Goal: Task Accomplishment & Management: Manage account settings

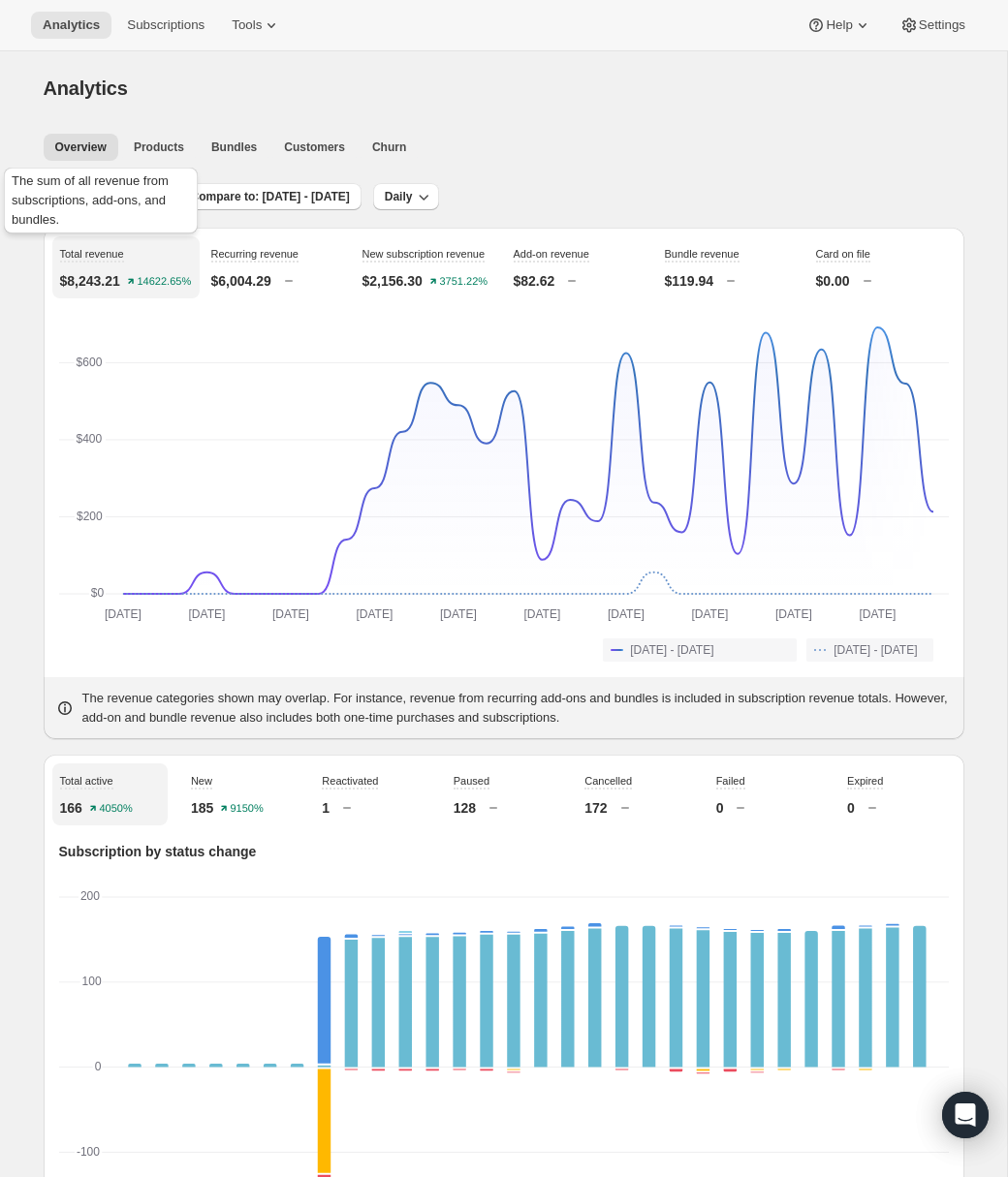
click at [107, 200] on div "The sum of all revenue from subscriptions, add-ons, and bundles." at bounding box center [101, 205] width 202 height 81
click at [104, 196] on span "Last 30 days" at bounding box center [106, 197] width 70 height 16
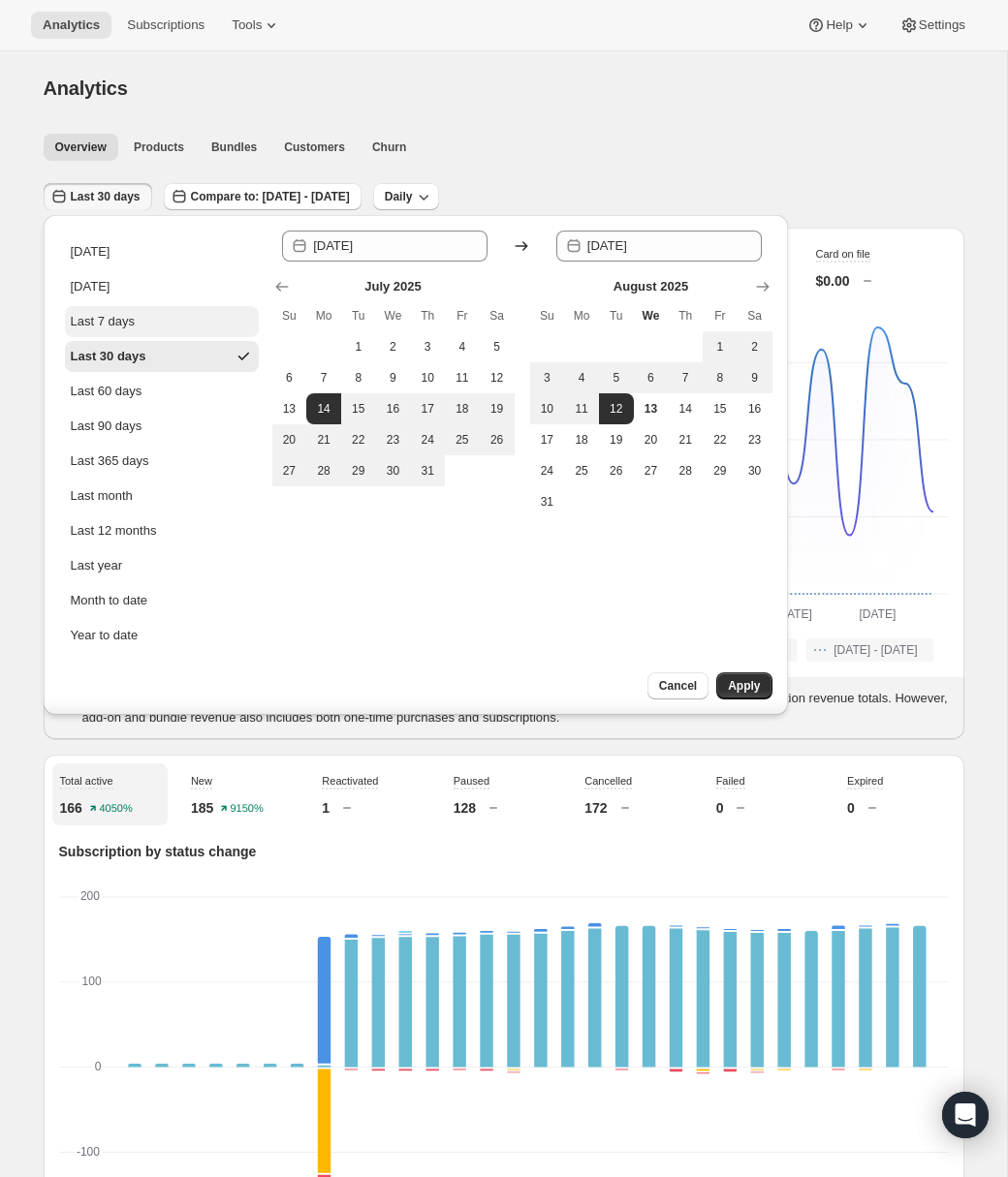
click at [114, 322] on div "Last 7 days" at bounding box center [104, 321] width 65 height 20
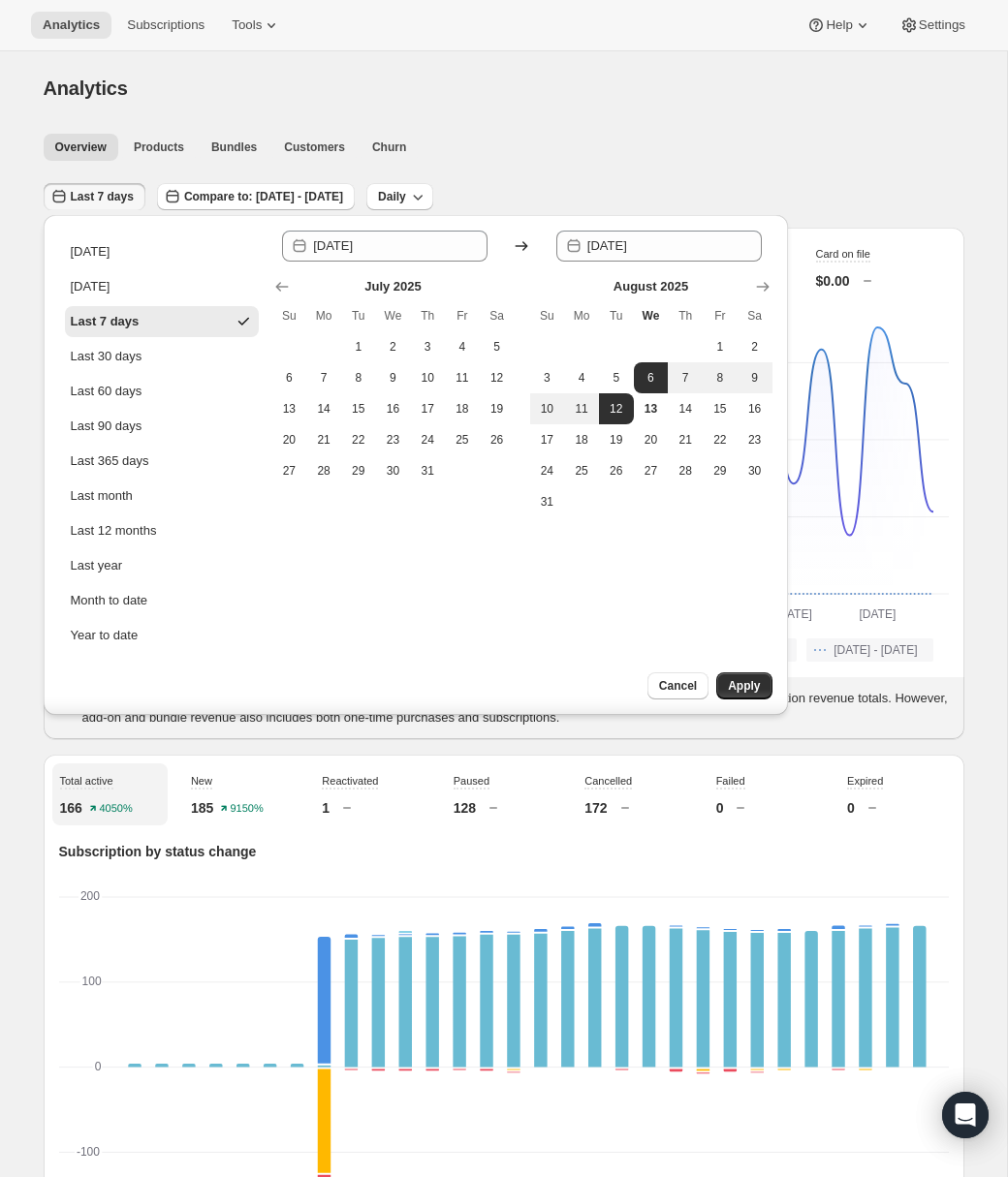
type input "[DATE]"
click at [757, 680] on span "Apply" at bounding box center [744, 686] width 32 height 16
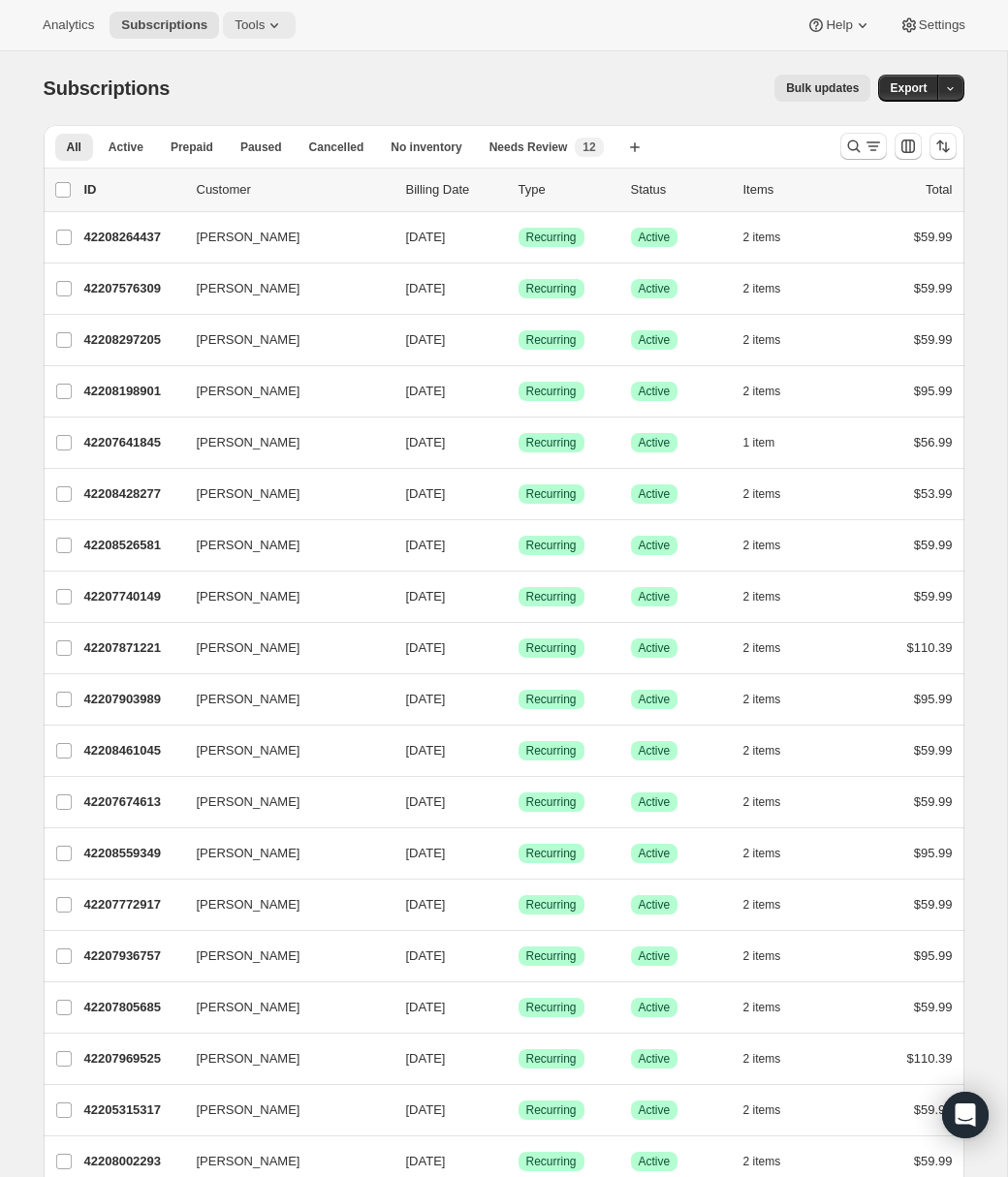
click at [264, 28] on span "Tools" at bounding box center [249, 26] width 30 height 16
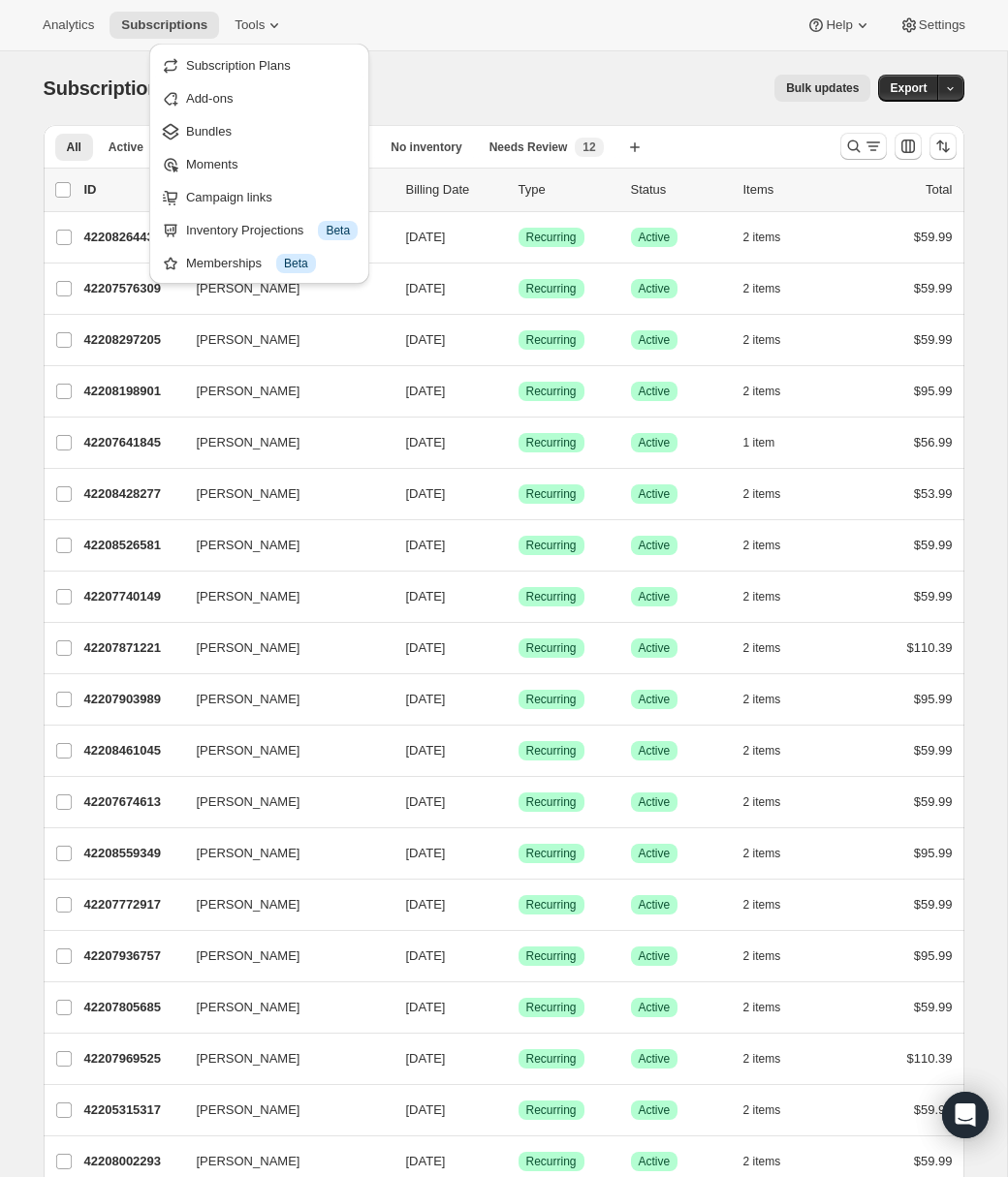
click at [442, 28] on div "Analytics Subscriptions Tools Help Settings" at bounding box center [504, 26] width 1008 height 51
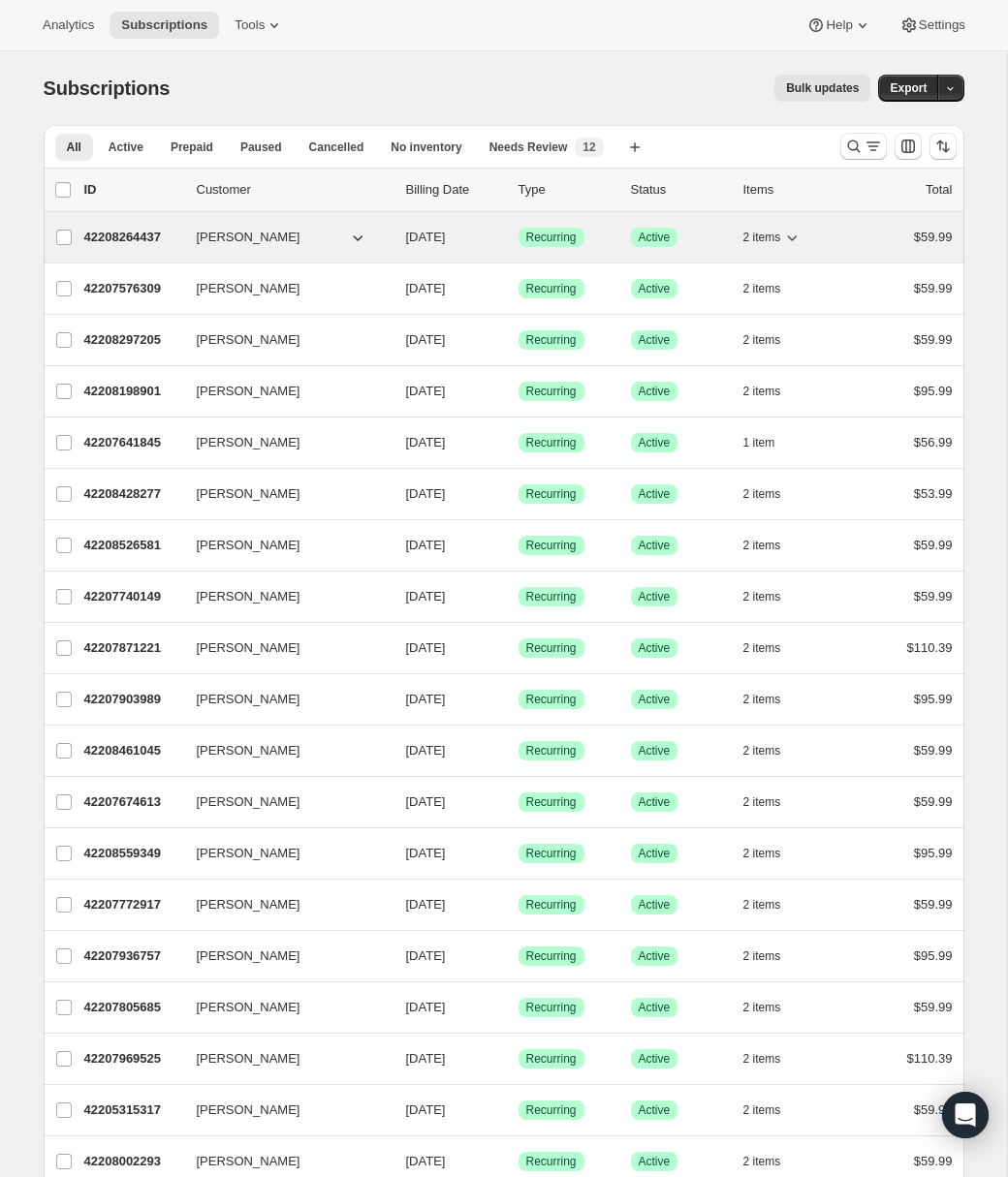
click at [137, 237] on p "42208264437" at bounding box center [133, 237] width 97 height 20
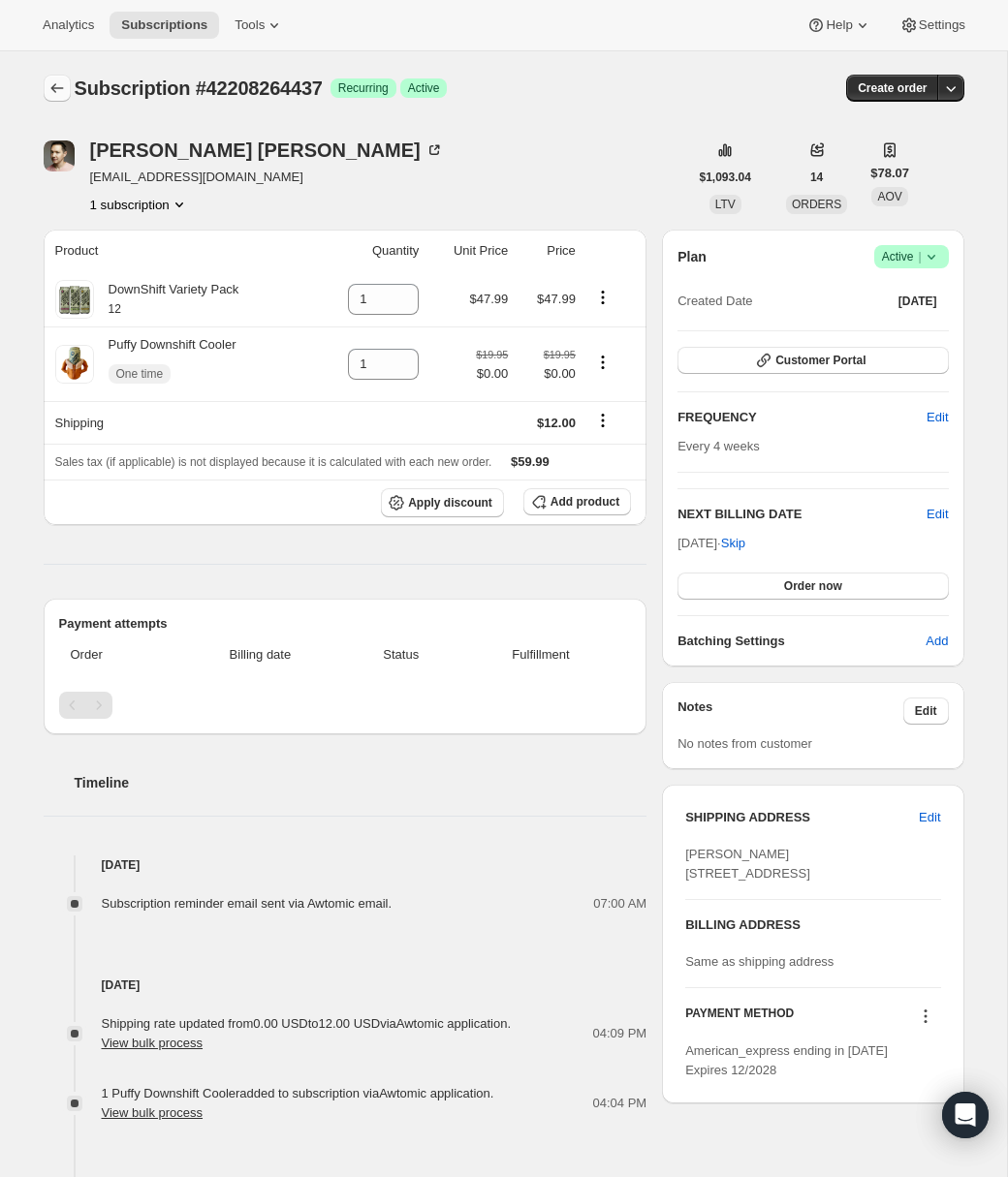
click at [58, 87] on icon "Subscriptions" at bounding box center [57, 88] width 20 height 20
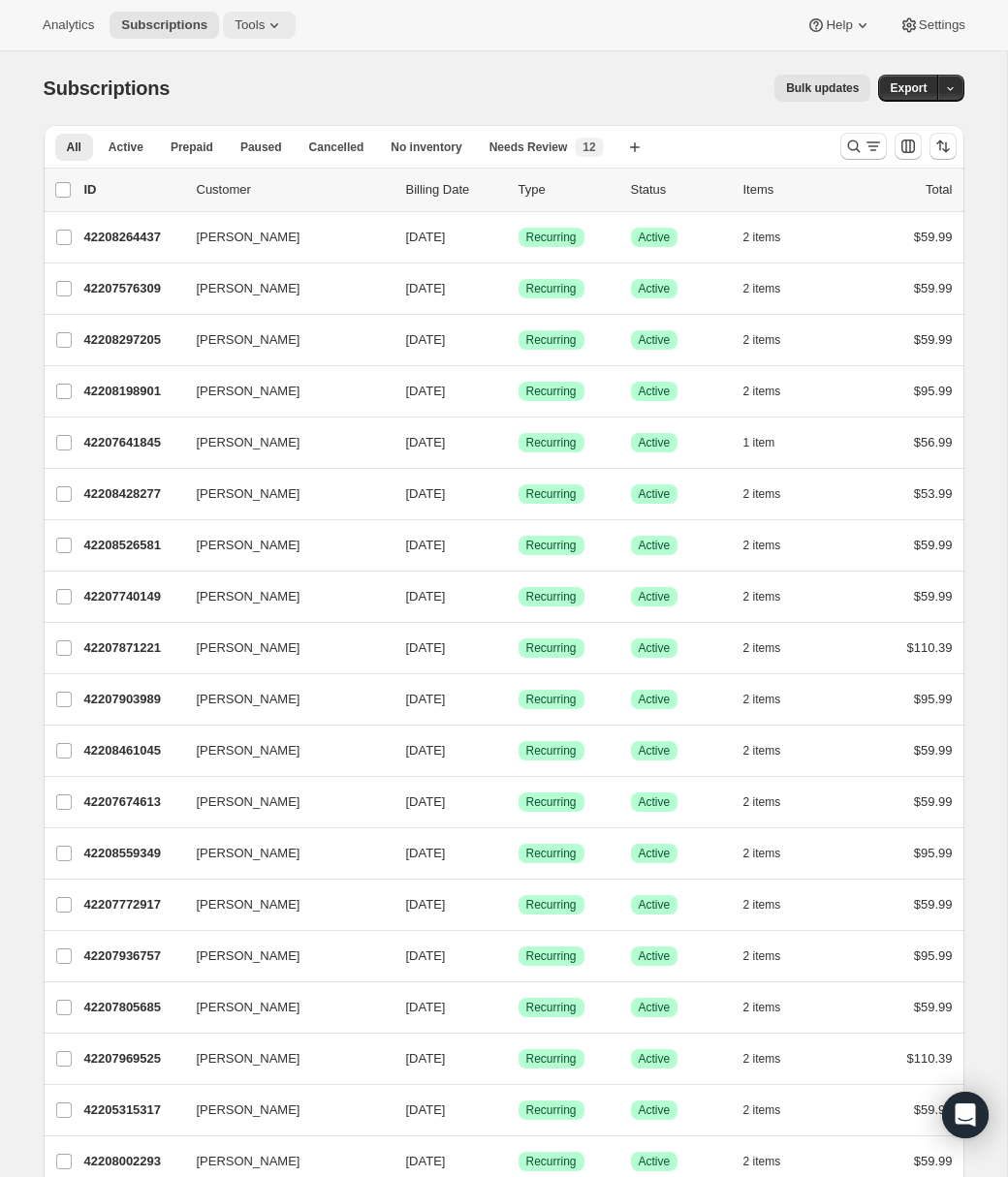
click at [264, 29] on span "Tools" at bounding box center [249, 26] width 30 height 16
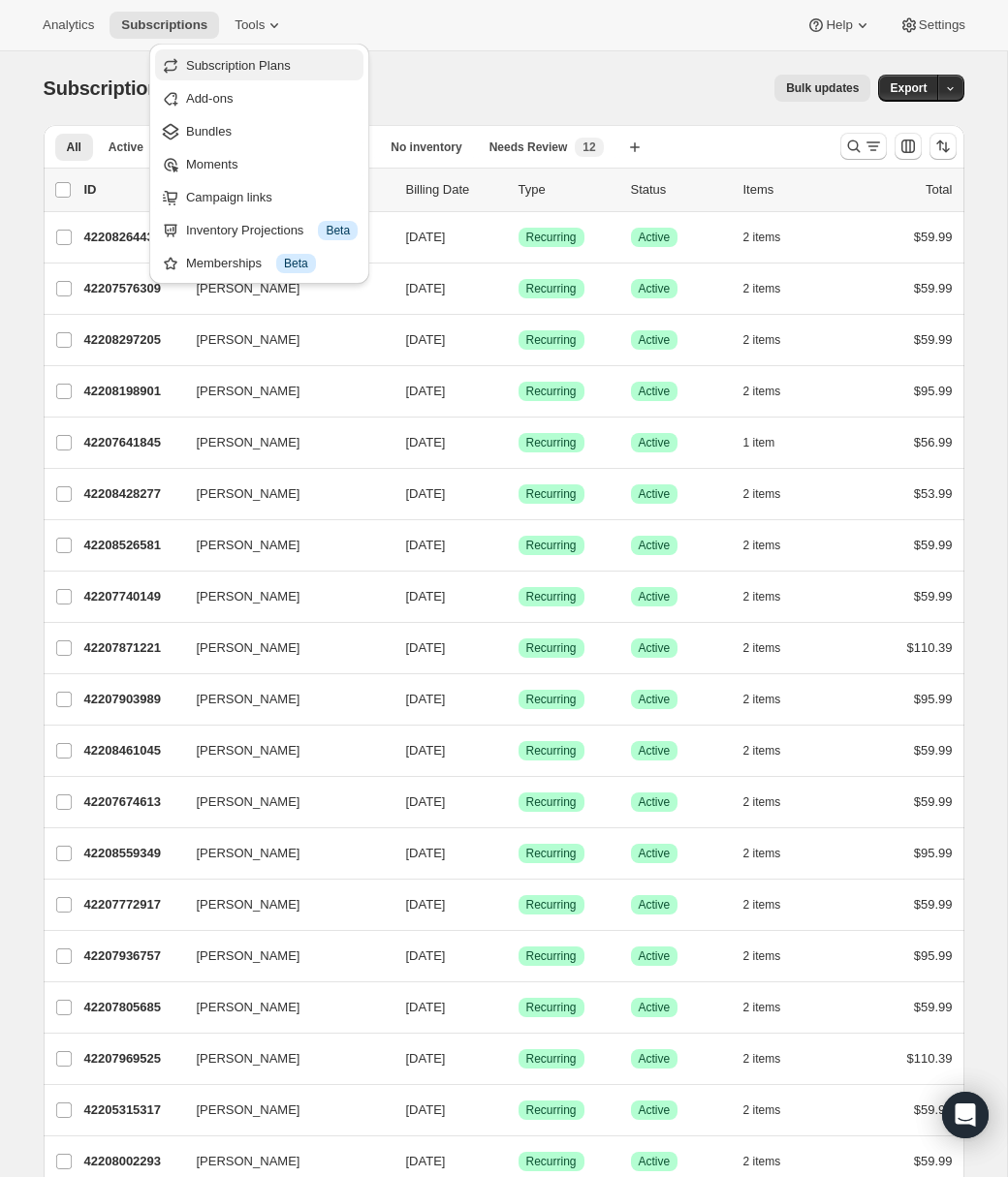
click at [259, 66] on span "Subscription Plans" at bounding box center [238, 65] width 105 height 15
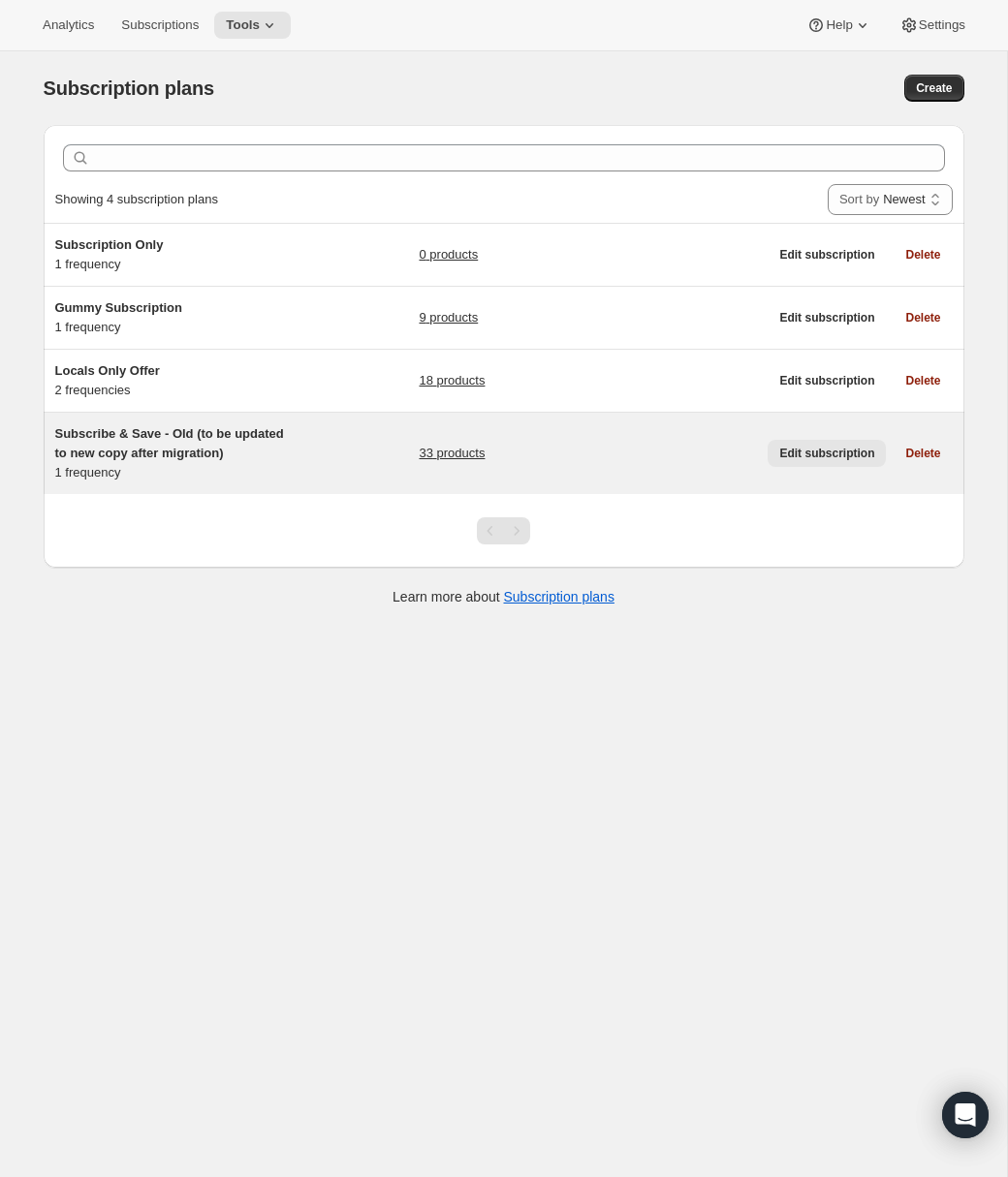
click at [827, 458] on span "Edit subscription" at bounding box center [827, 454] width 95 height 16
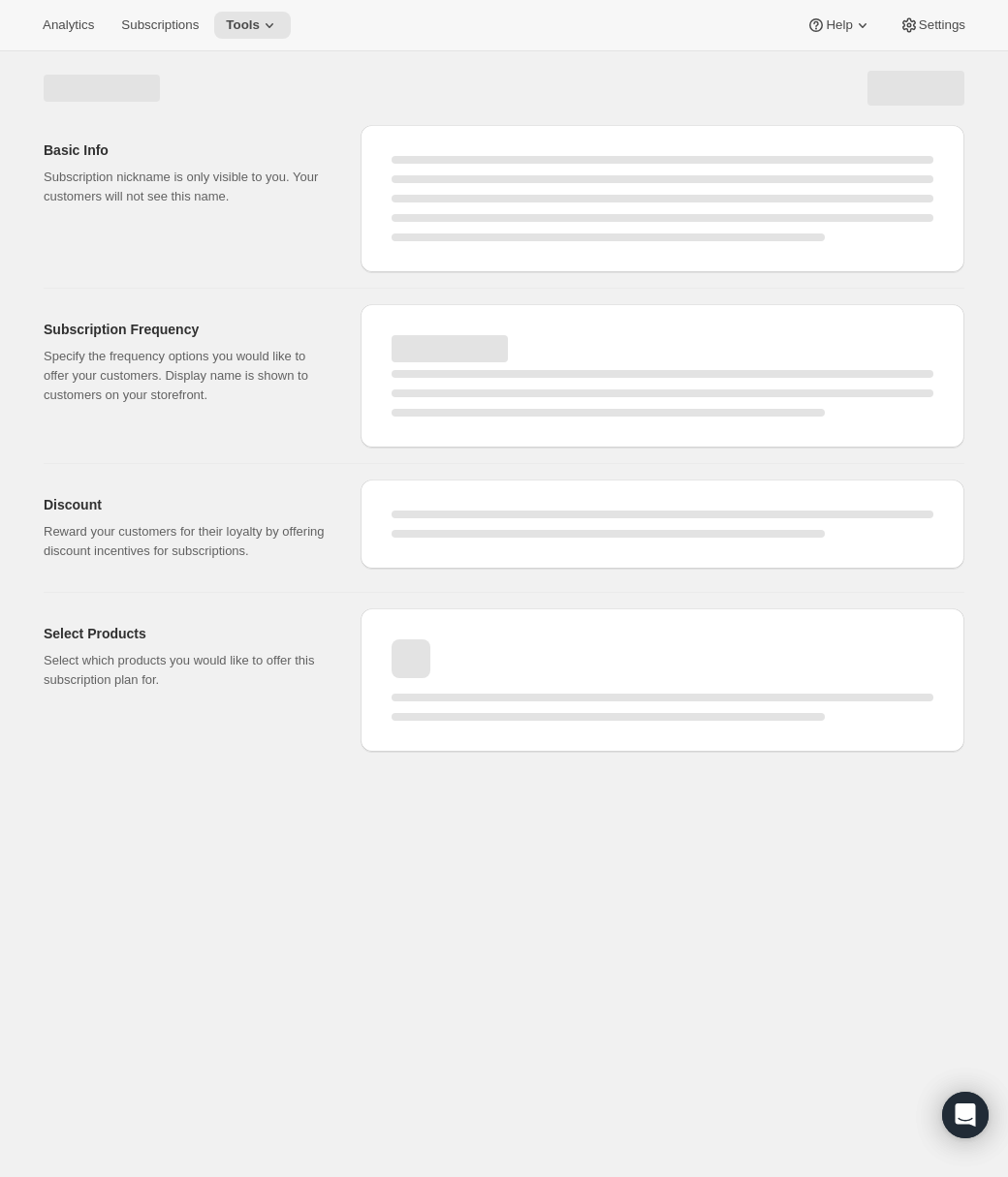
select select "WEEK"
select select "MONTH"
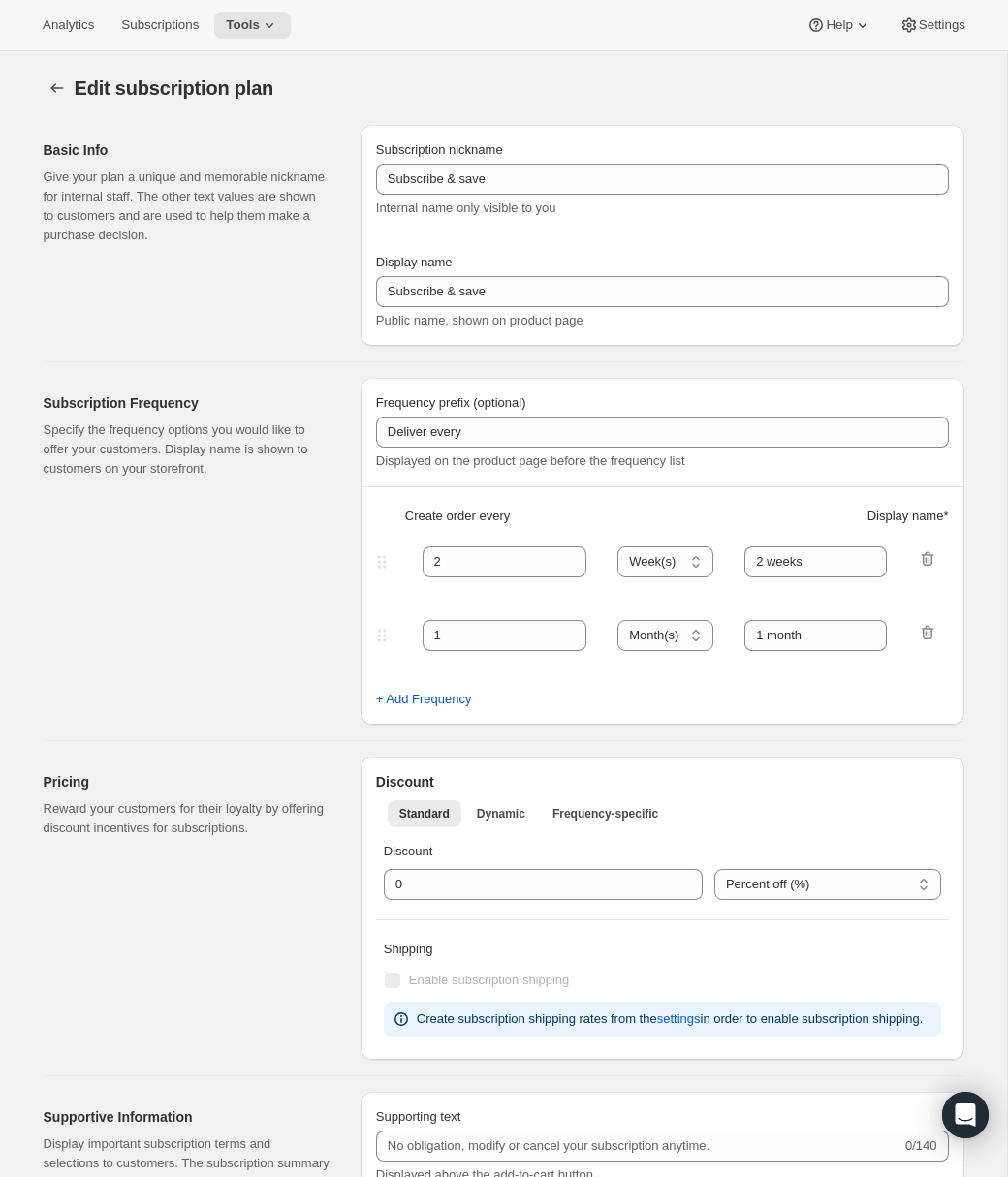
type input "Subscribe & Save - Old (to be updated to new copy after migration)"
type input "Monthly delivery (save 20%)"
type input "4"
type input "4 weeks"
type input "20"
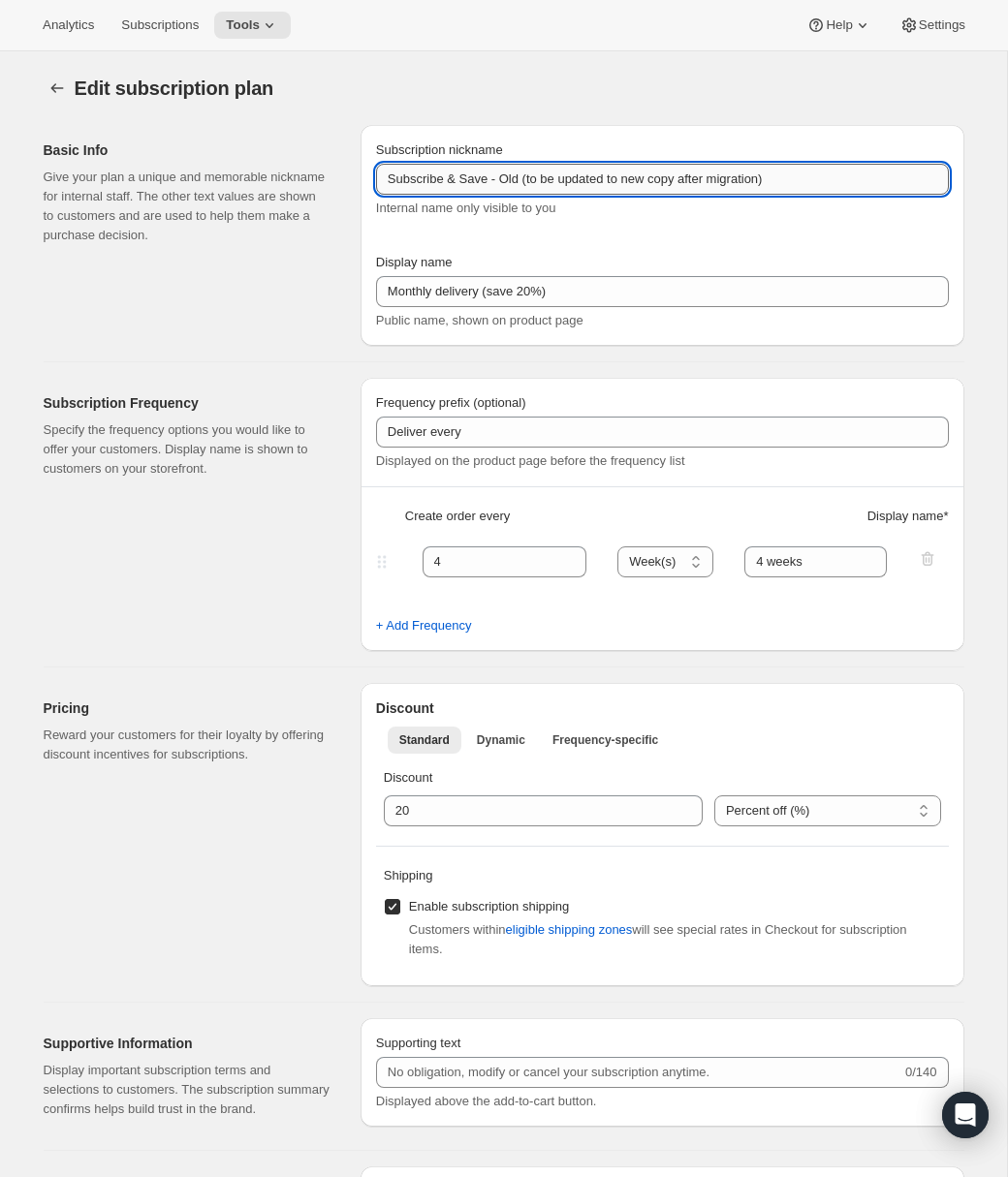
click at [465, 173] on input "Subscribe & Save - Old (to be updated to new copy after migration)" at bounding box center [662, 179] width 573 height 31
type input "Shift Society"
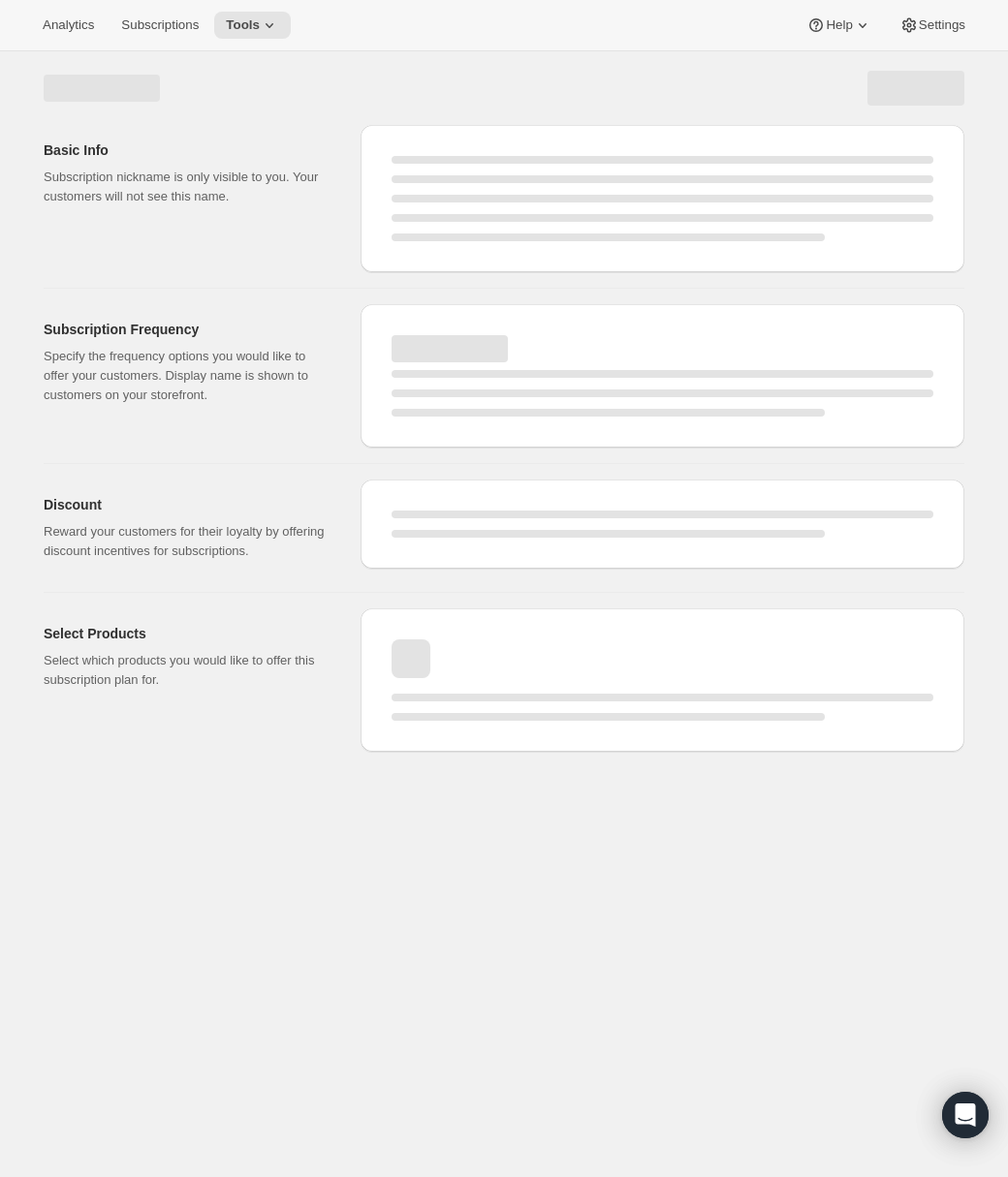
select select "WEEK"
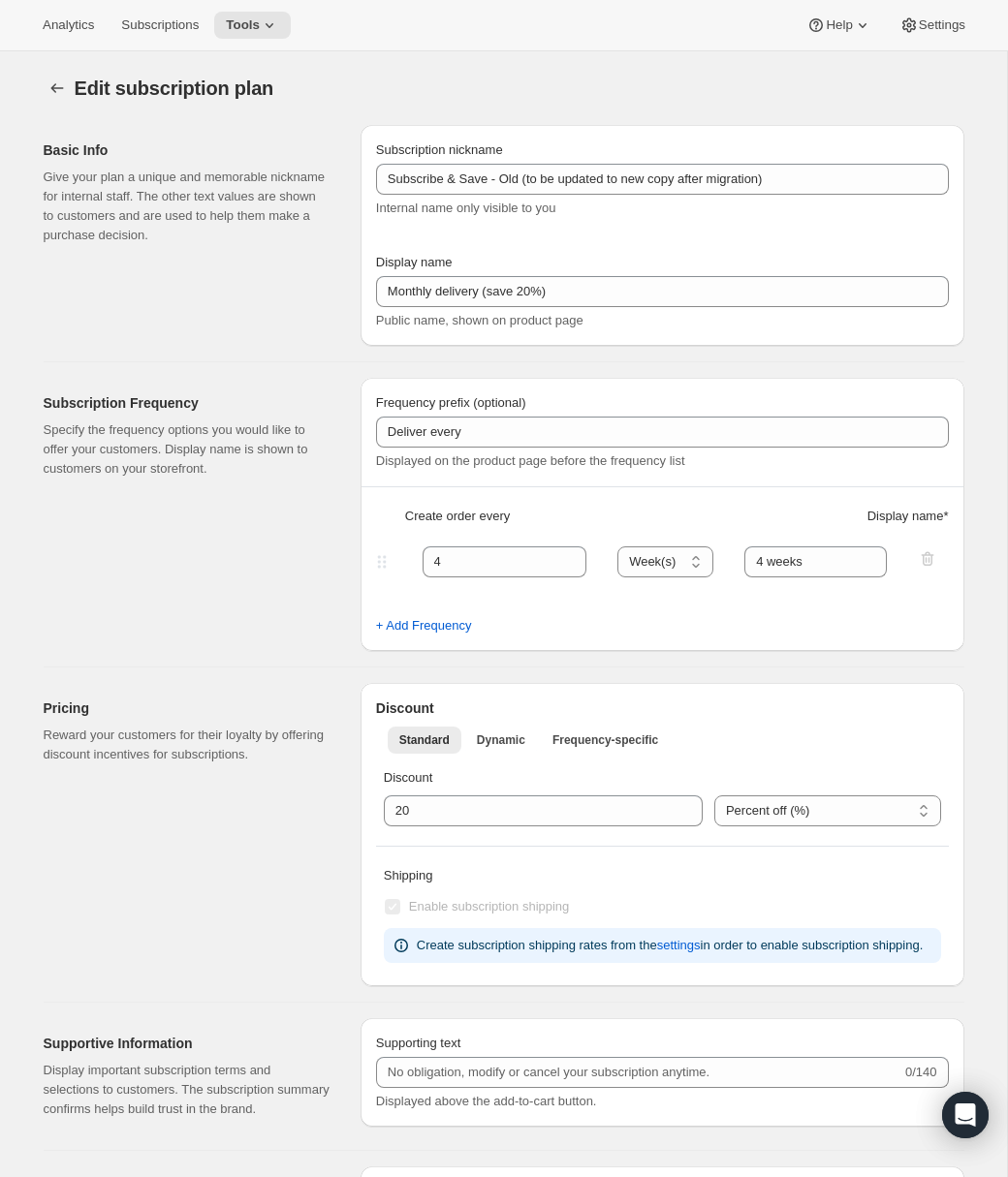
type input "Shift Society"
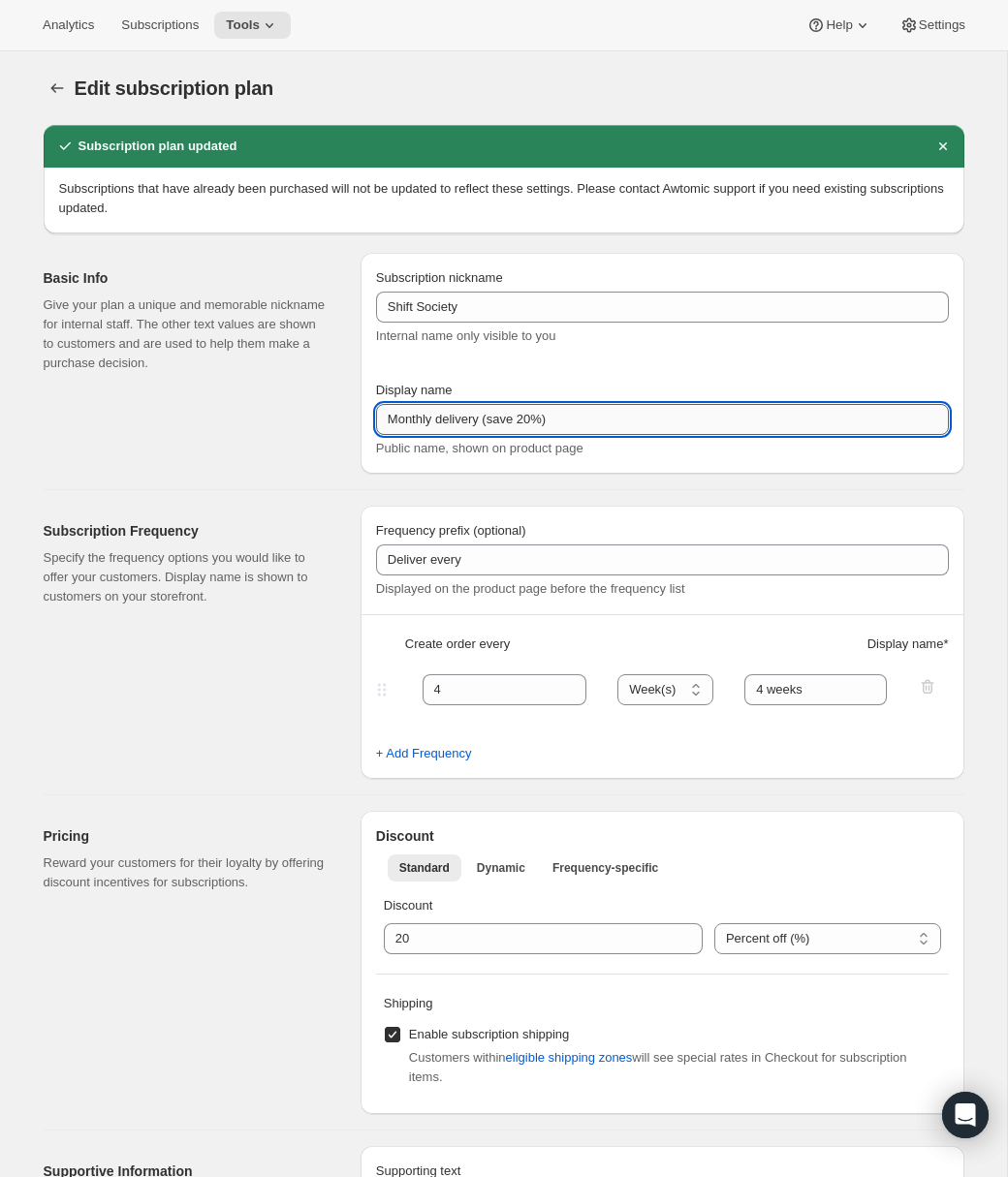
click at [443, 420] on input "Monthly delivery (save 20%)" at bounding box center [662, 418] width 573 height 31
type input "S"
type input "j"
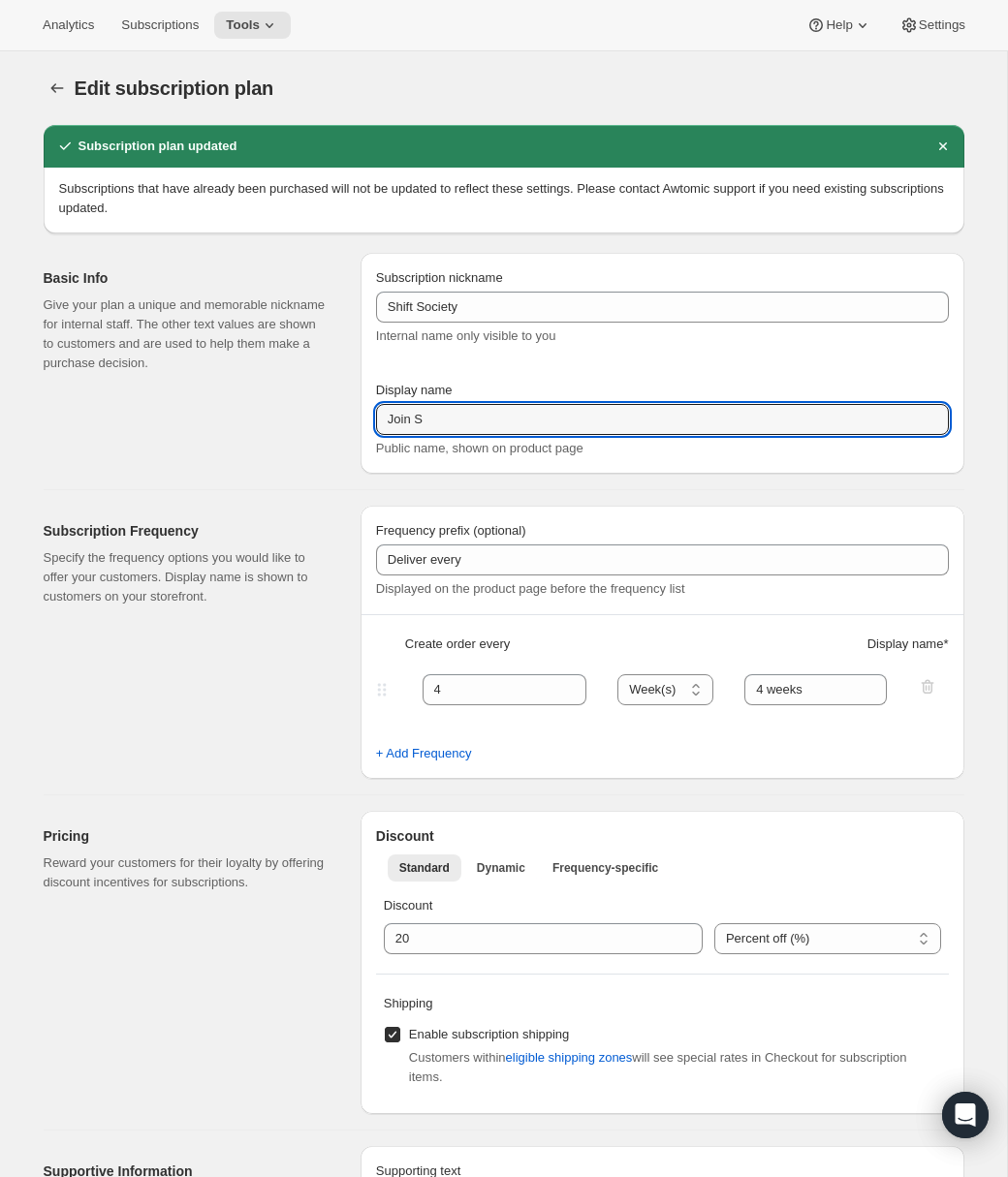
type input "Join Shift Society & Save 20%"
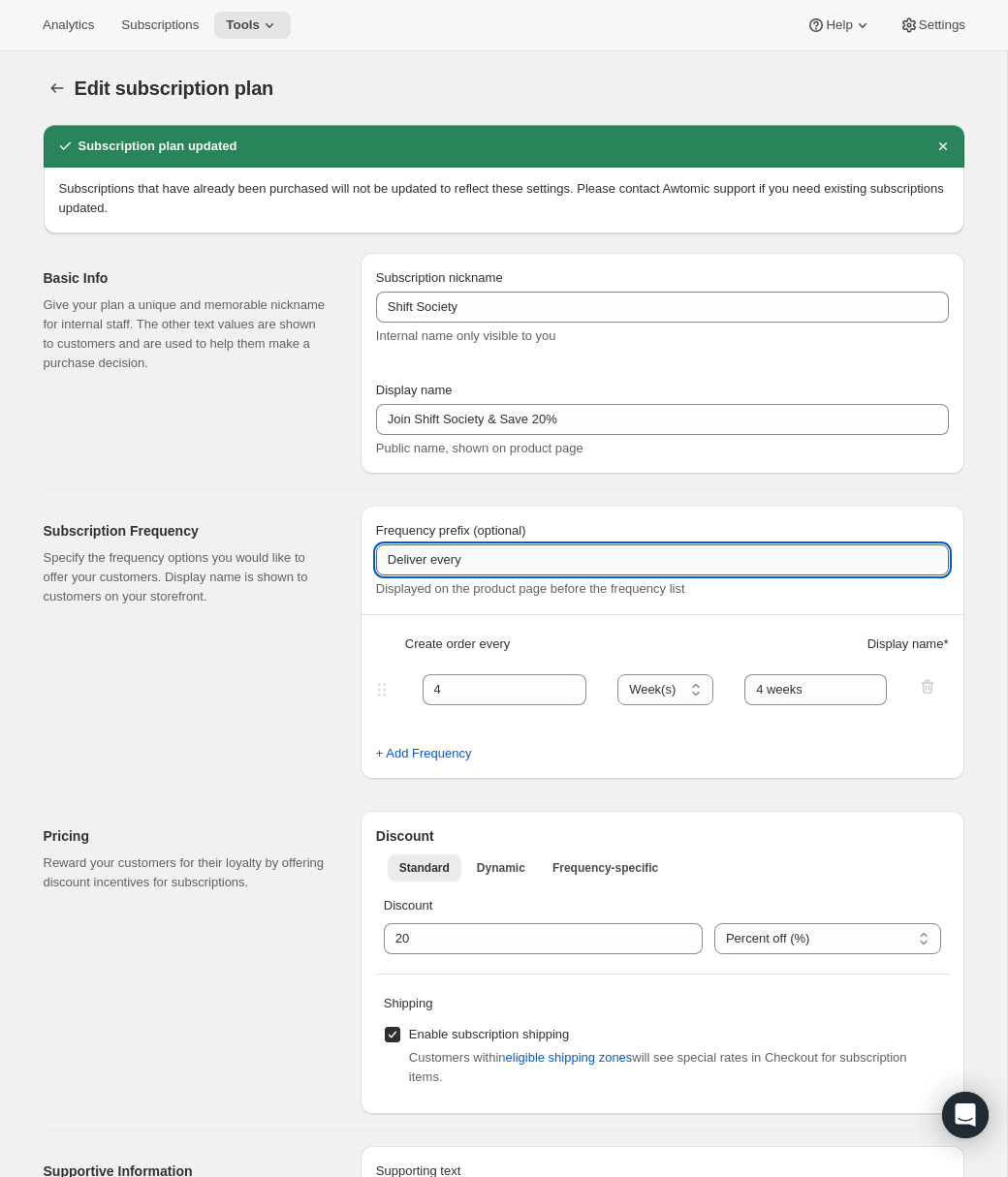
click at [386, 565] on input "Deliver every" at bounding box center [662, 559] width 573 height 31
type input "Test <br> Deliver every"
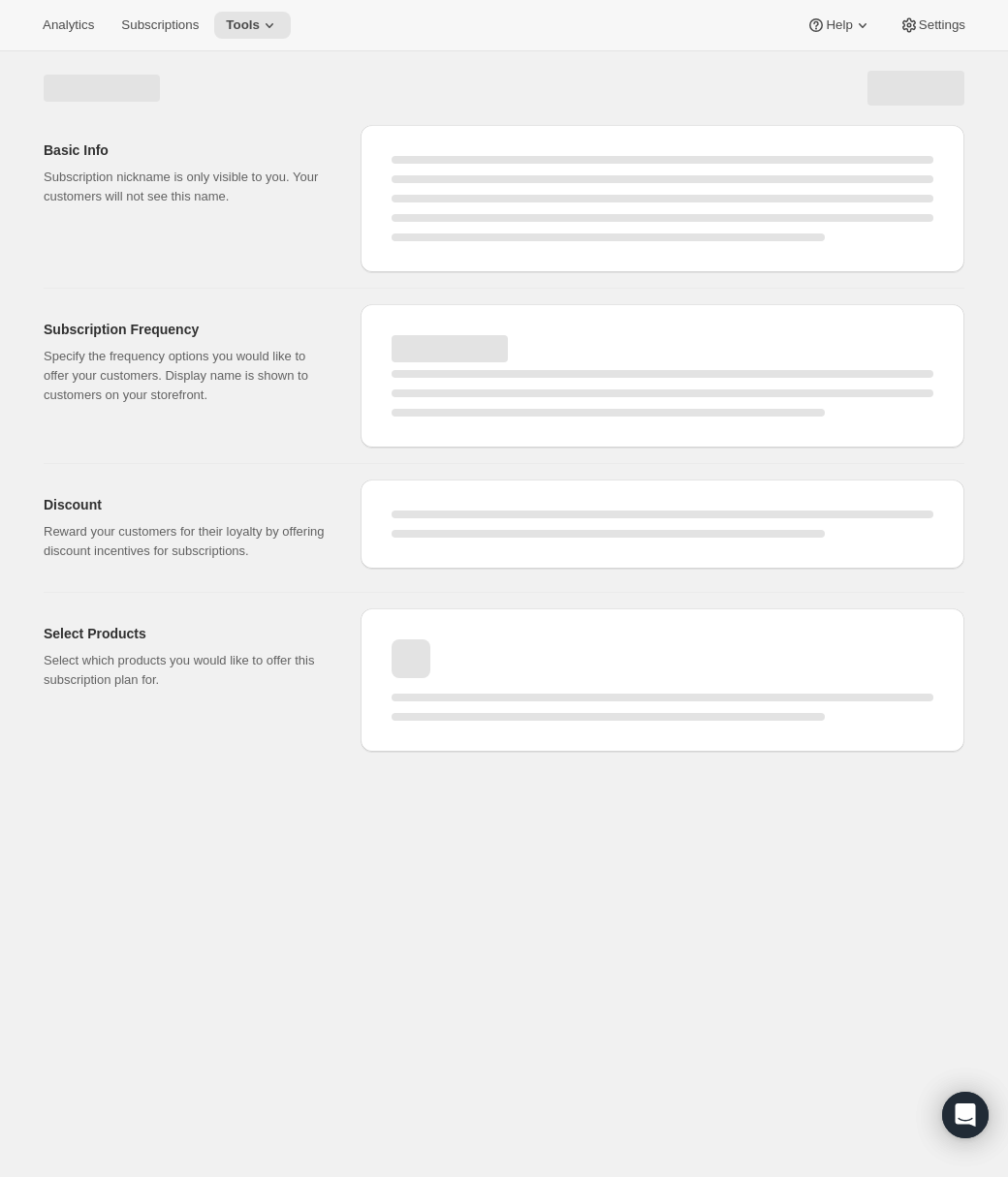
select select "WEEK"
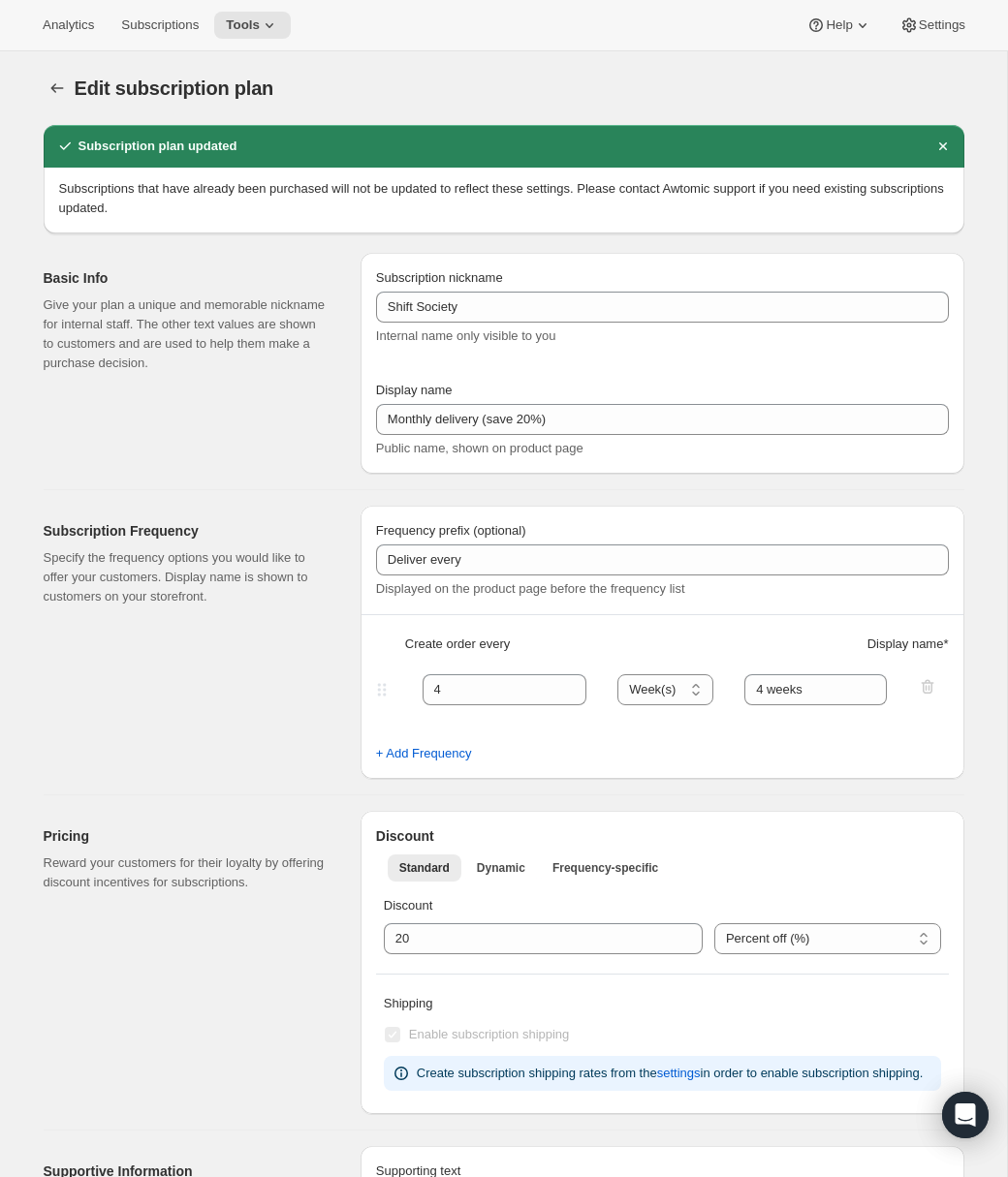
type input "Join Shift Society & Save 20%"
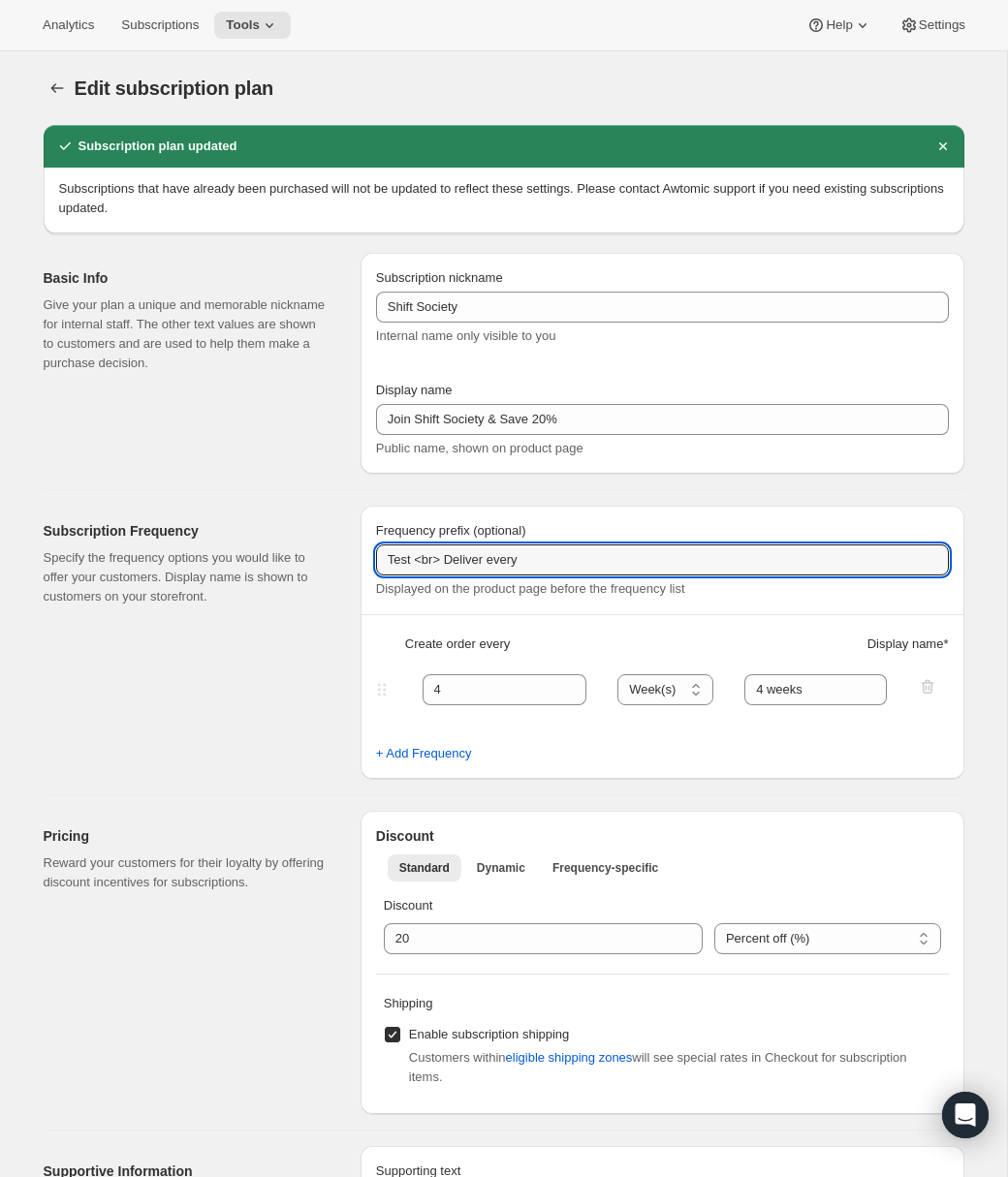
drag, startPoint x: 415, startPoint y: 563, endPoint x: 373, endPoint y: 563, distance: 42.0
click at [373, 563] on div "Frequency prefix (optional) Test <br> Deliver every Displayed on the product pa…" at bounding box center [662, 642] width 603 height 273
click at [837, 563] on input "Free Shipping on $70+ orders <br> Add / Change / Modify at Any Time <br> Free P…" at bounding box center [662, 559] width 573 height 31
type input "Free Shipping on $70+ orders <br> Add / Change / Modify at Any Time <br> Early …"
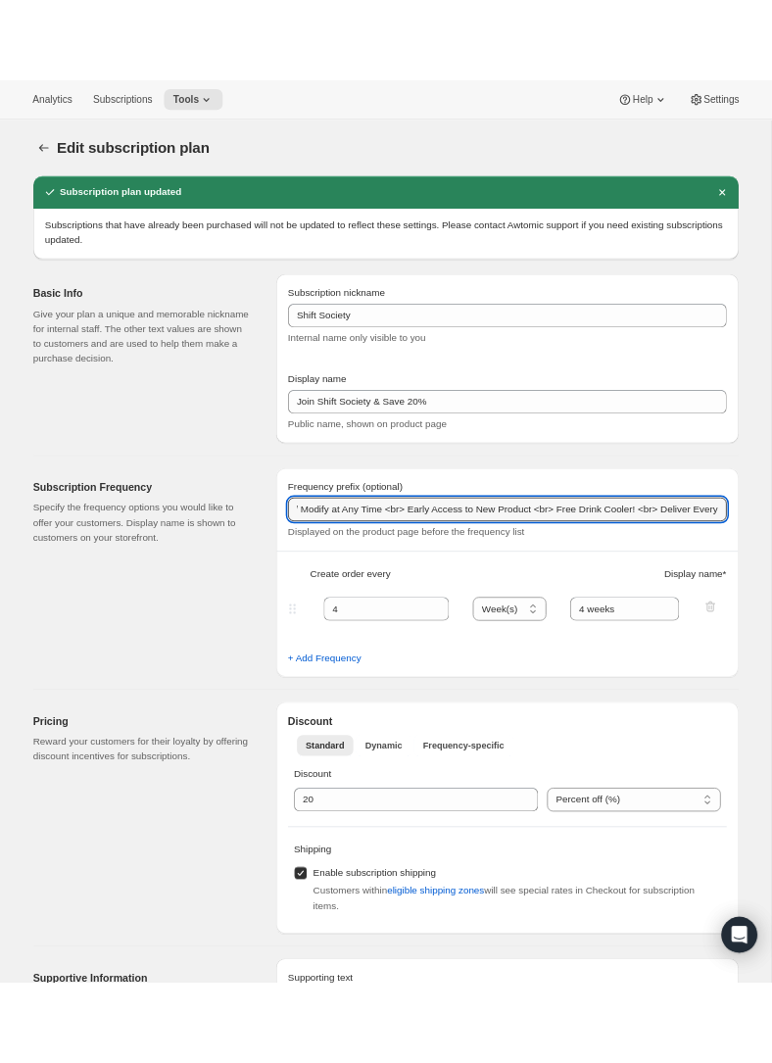
scroll to position [0, 0]
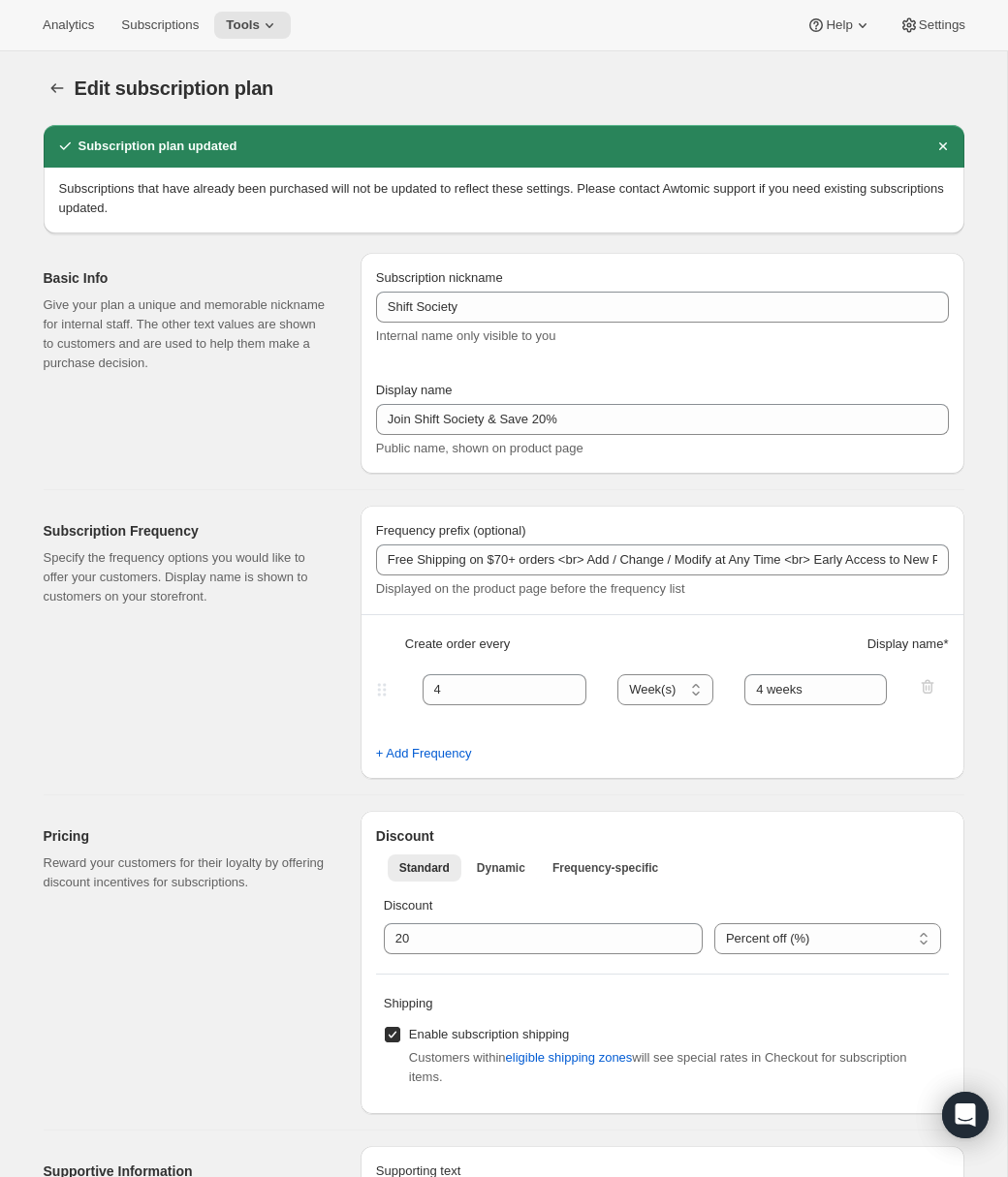
select select "WEEK"
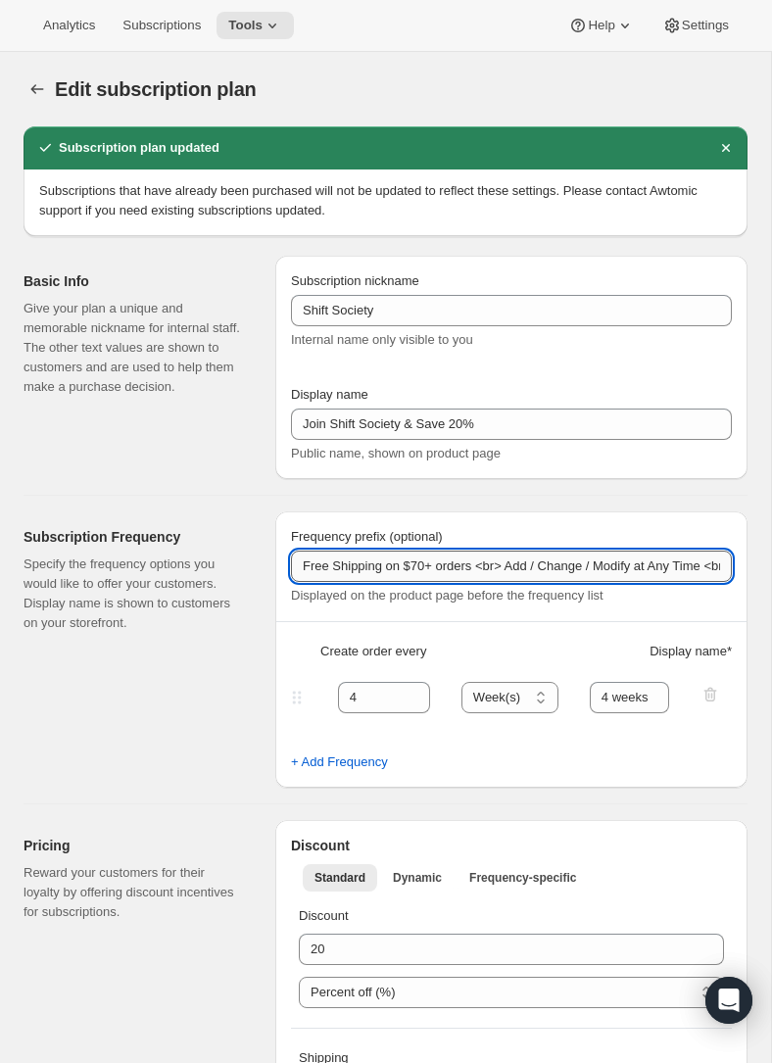
click at [401, 569] on input "Free Shipping on $70+ orders <br> Add / Change / Modify at Any Time <br> Early …" at bounding box center [511, 565] width 441 height 31
click at [534, 569] on input "Free Shipping on orders over $70+ orders <br> Add / Change / Modify at Any Time…" at bounding box center [511, 565] width 441 height 31
type input "Free Shipping on orders over $70 <br> Add / Change / Modify at Any Time <br> Ea…"
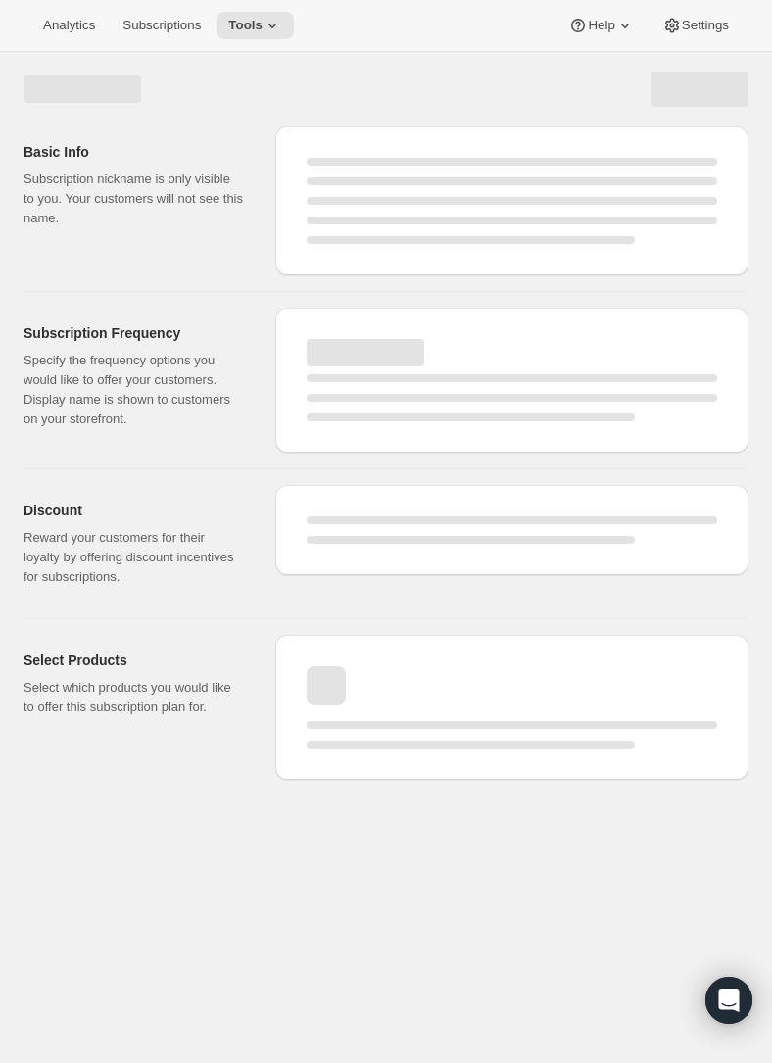
select select "WEEK"
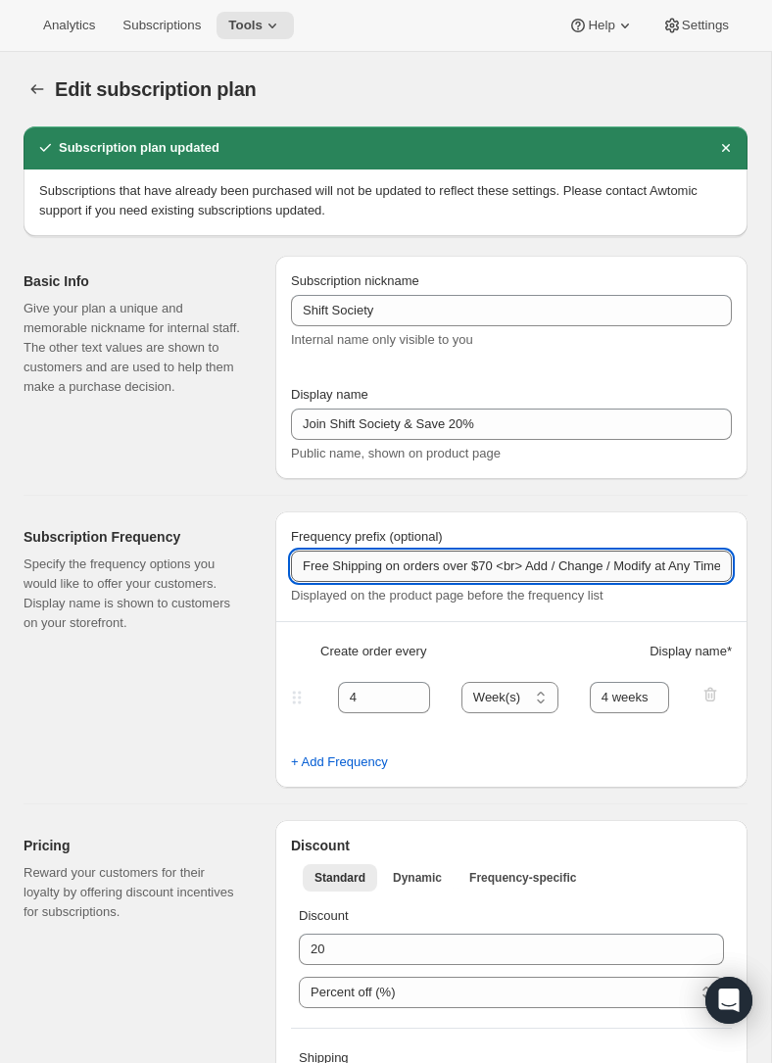
click at [429, 564] on input "Free Shipping on orders over $70 <br> Add / Change / Modify at Any Time <br> Ea…" at bounding box center [511, 565] width 441 height 31
type input "Free Shipping over $70 <br> Add / Change / Modify at Any Time <br> Early Access…"
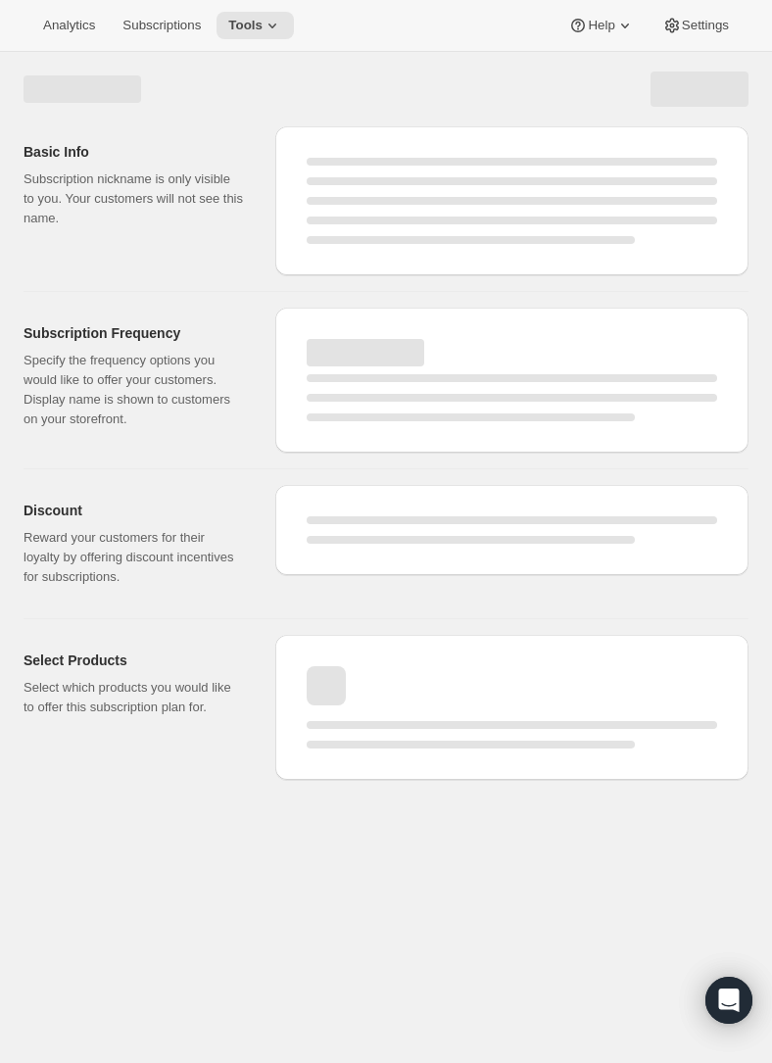
select select "WEEK"
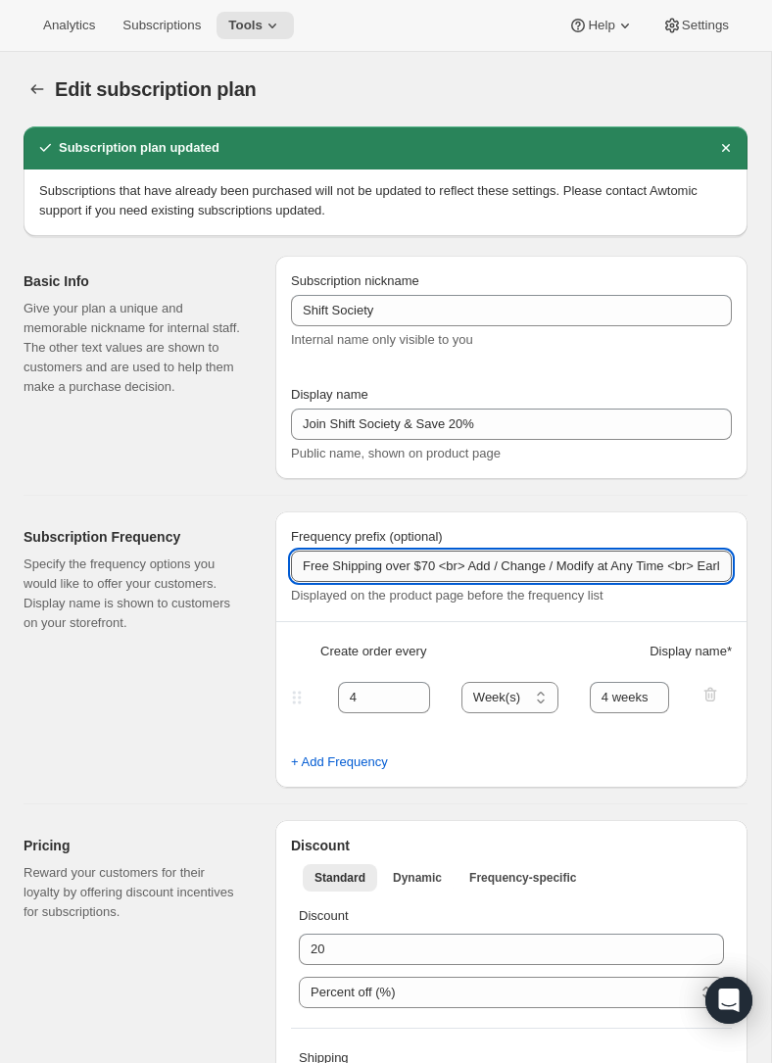
drag, startPoint x: 568, startPoint y: 568, endPoint x: 477, endPoint y: 567, distance: 91.1
click at [477, 567] on input "Free Shipping over $70 <br> Add / Change / Modify at Any Time <br> Early Access…" at bounding box center [511, 565] width 441 height 31
click at [518, 569] on input "Free Shipping over $70 <br> Modify at Any Time <br> Early Access to New Product…" at bounding box center [511, 565] width 441 height 31
type input "Free Shipping over $70 <br> Modify / Pause / Cancel at Any Time <br> Early Acce…"
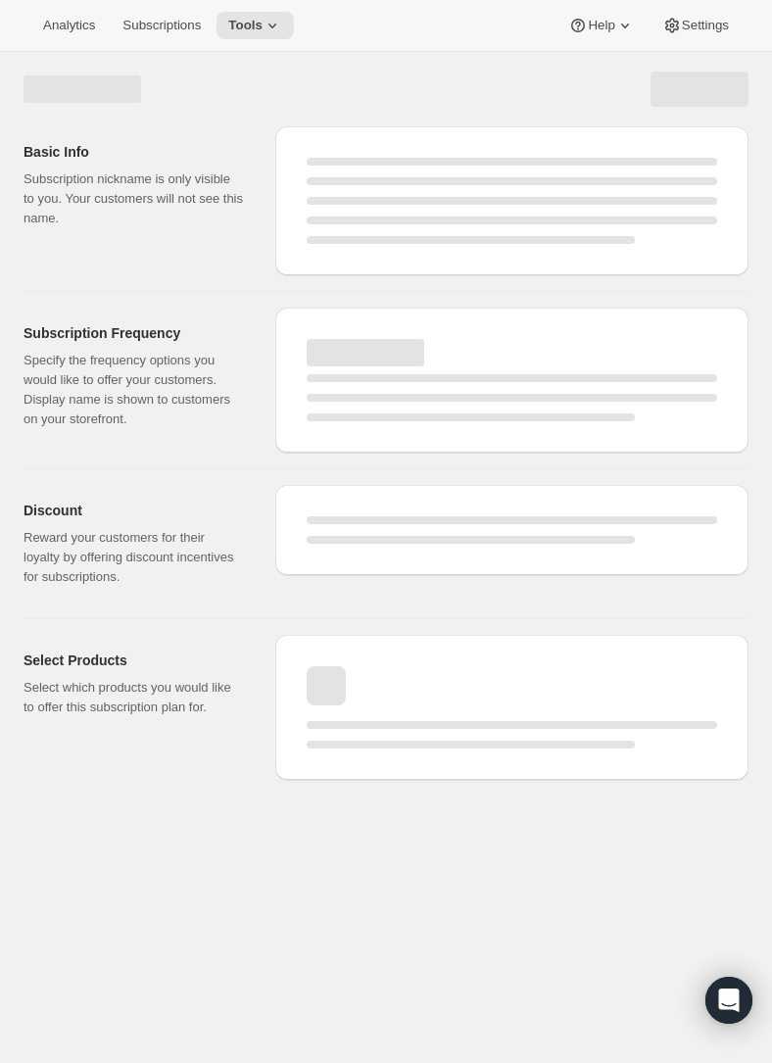
select select "WEEK"
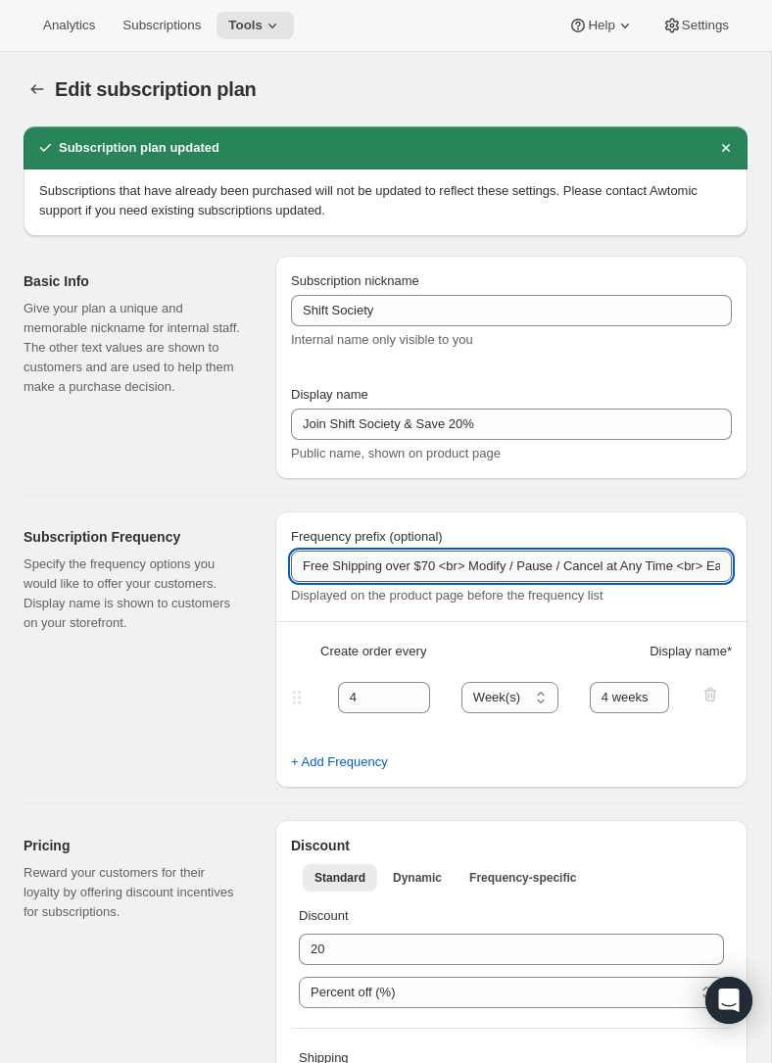
click at [495, 560] on input "Free Shipping over $70 <br> Modify / Pause / Cancel at Any Time <br> Early Acce…" at bounding box center [511, 565] width 441 height 31
type input "Free Shipping over $70 <br> Change / Pause / Cancel at Any Time <br> Early Acce…"
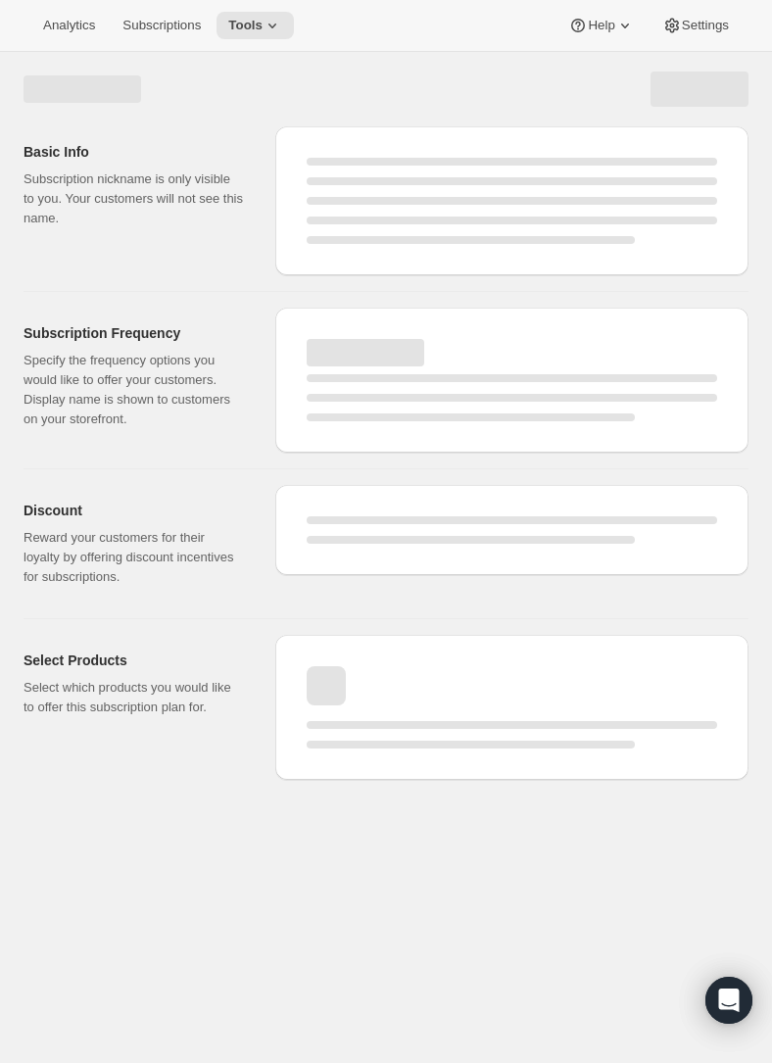
select select "WEEK"
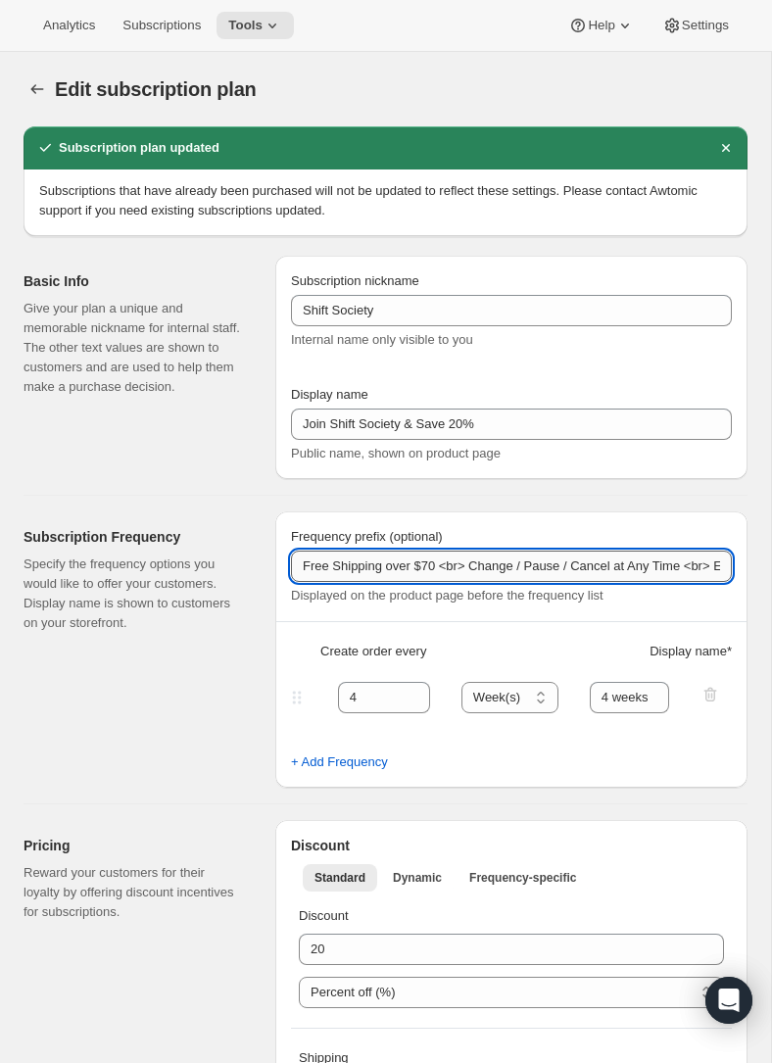
click at [587, 573] on input "Free Shipping over $70 <br> Change / Pause / Cancel at Any Time <br> Early Acce…" at bounding box center [511, 565] width 441 height 31
click at [639, 570] on input "Free Shipping over $70 <br> Change / Pause / Cancel at Any Time <br> Early Acce…" at bounding box center [511, 565] width 441 height 31
click at [540, 573] on input "Free Shipping over $70 <br> Change / Pause / Cancel at Any Time <br> Early Acce…" at bounding box center [511, 565] width 441 height 31
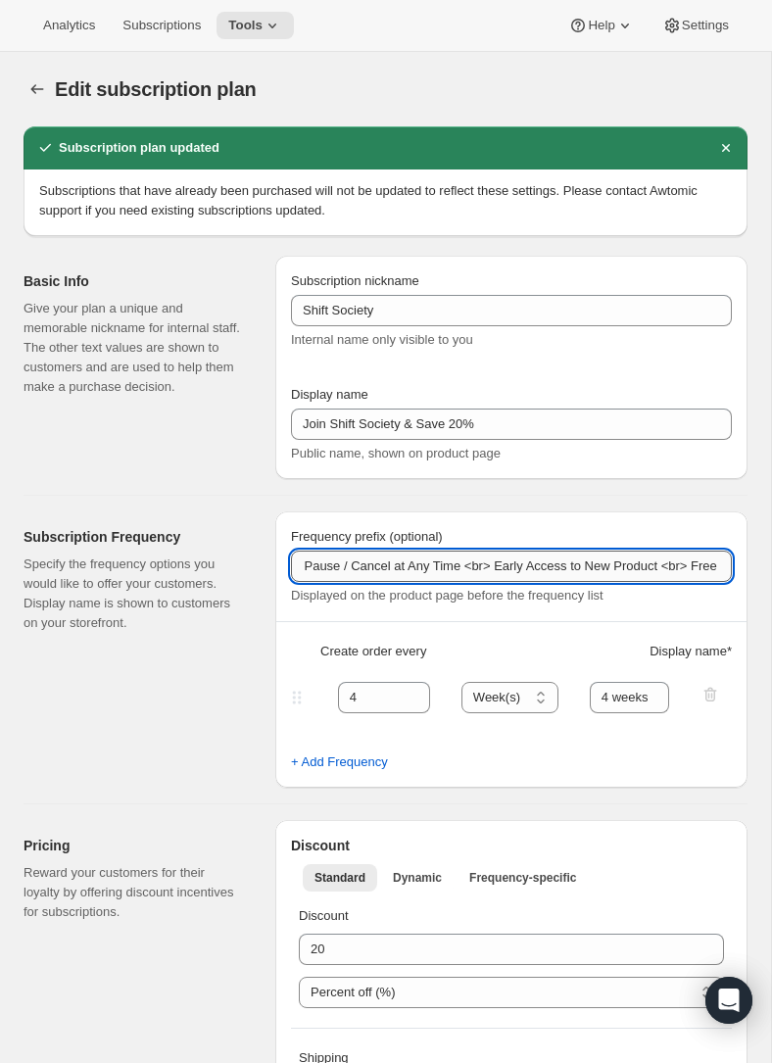
scroll to position [0, 560]
click at [524, 571] on input "Free Shipping over $70 <br> Change / Pause / Cancel at Any Time <br> Early Acce…" at bounding box center [511, 565] width 441 height 31
drag, startPoint x: 626, startPoint y: 564, endPoint x: 744, endPoint y: 568, distance: 118.6
click at [745, 568] on div "Frequency prefix (optional) Free Shipping over $70 <br> Change / Pause / Cancel…" at bounding box center [511, 649] width 472 height 276
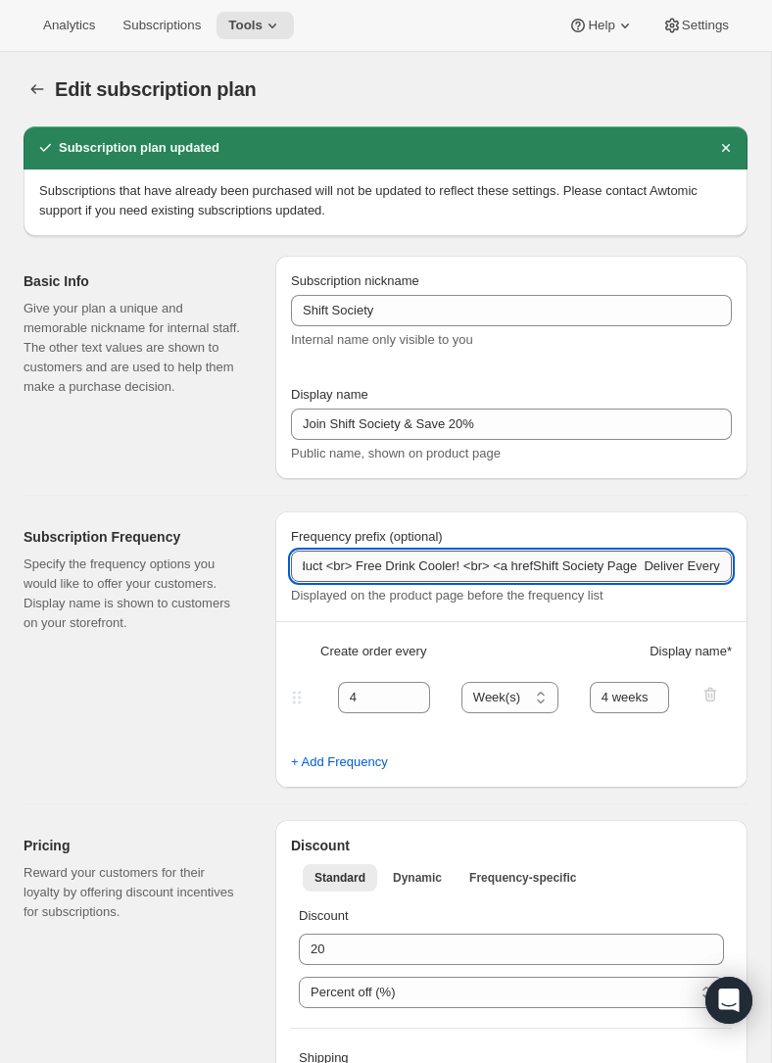
click at [523, 564] on input "Free Shipping over $70 <br> Change / Pause / Cancel at Any Time <br> Early Acce…" at bounding box center [511, 565] width 441 height 31
paste input "[URL][DOMAIN_NAME]"
drag, startPoint x: 609, startPoint y: 562, endPoint x: 771, endPoint y: 576, distance: 162.2
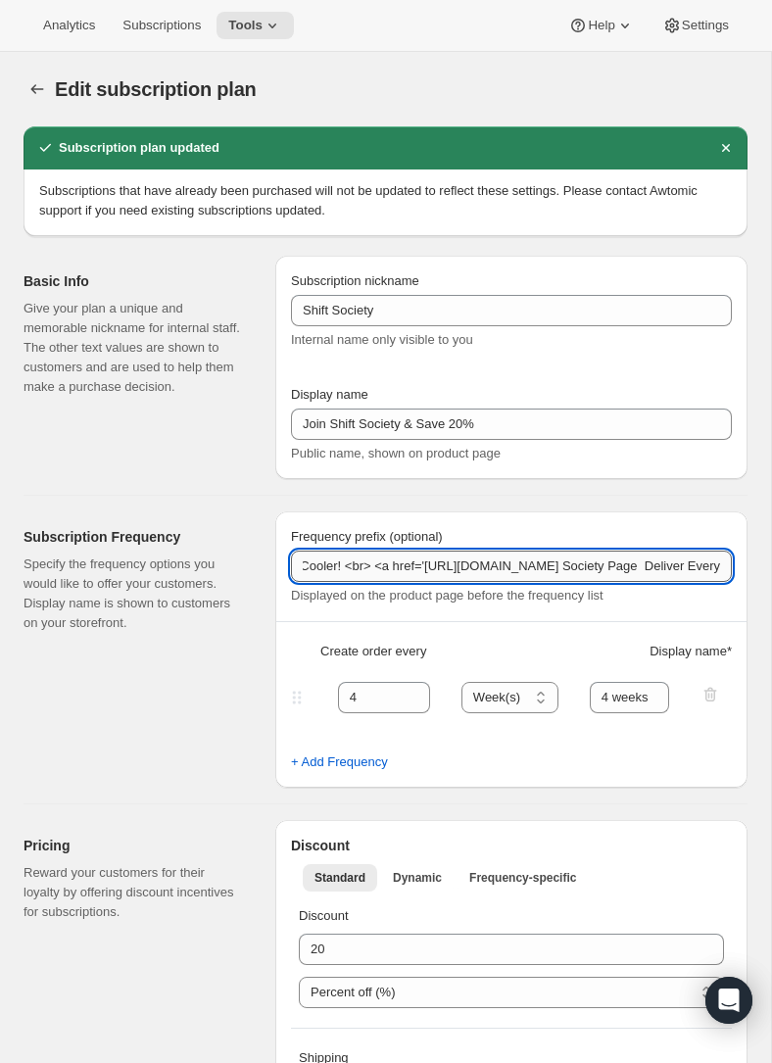
click at [527, 569] on input "Free Shipping over $70 <br> Change / Pause / Cancel at Any Time <br> Early Acce…" at bounding box center [511, 565] width 441 height 31
drag, startPoint x: 448, startPoint y: 563, endPoint x: 721, endPoint y: 567, distance: 273.3
click at [721, 567] on input "Free Shipping over $70 <br> Change / Pause / Cancel at Any Time <br> Early Acce…" at bounding box center [511, 565] width 441 height 31
click at [415, 575] on input "Free Shipping over $70 <br> Change / Pause / Cancel at Any Time <br> Early Acce…" at bounding box center [511, 565] width 441 height 31
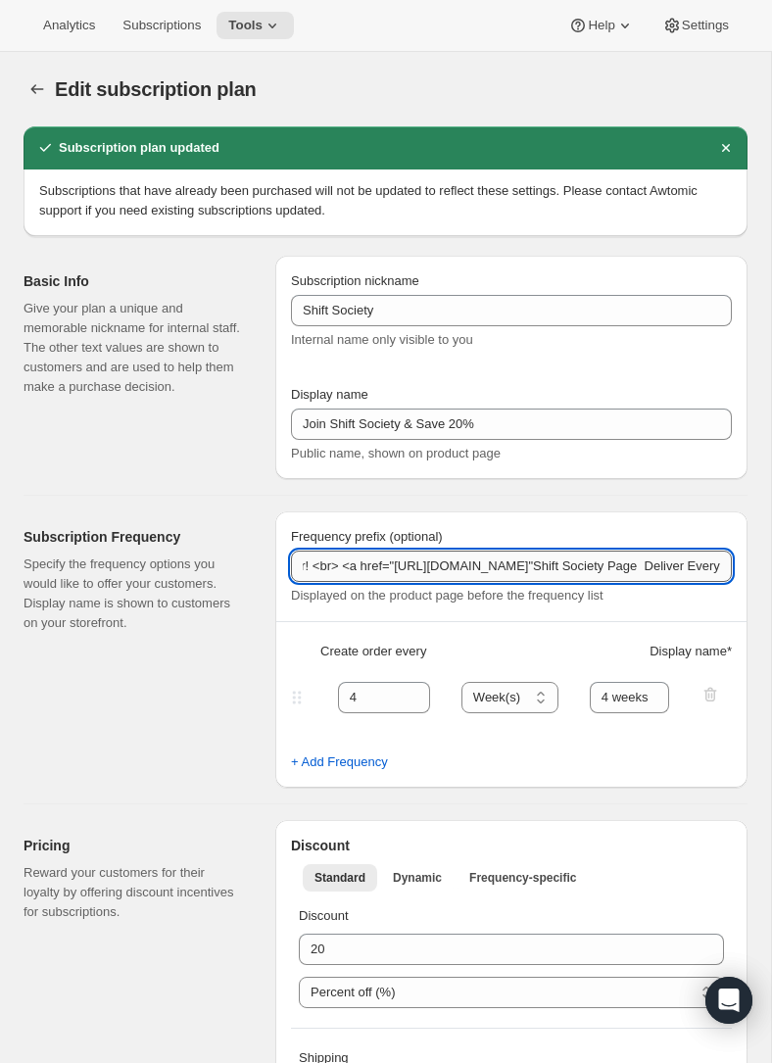
scroll to position [0, 874]
click at [526, 569] on input "Free Shipping over $70 <br> Change / Pause / Cancel at Any Time <br> Early Acce…" at bounding box center [511, 565] width 441 height 31
type input "Free Shipping over $70 <br> Change / Pause / Cancel at Any Time <br> Early Acce…"
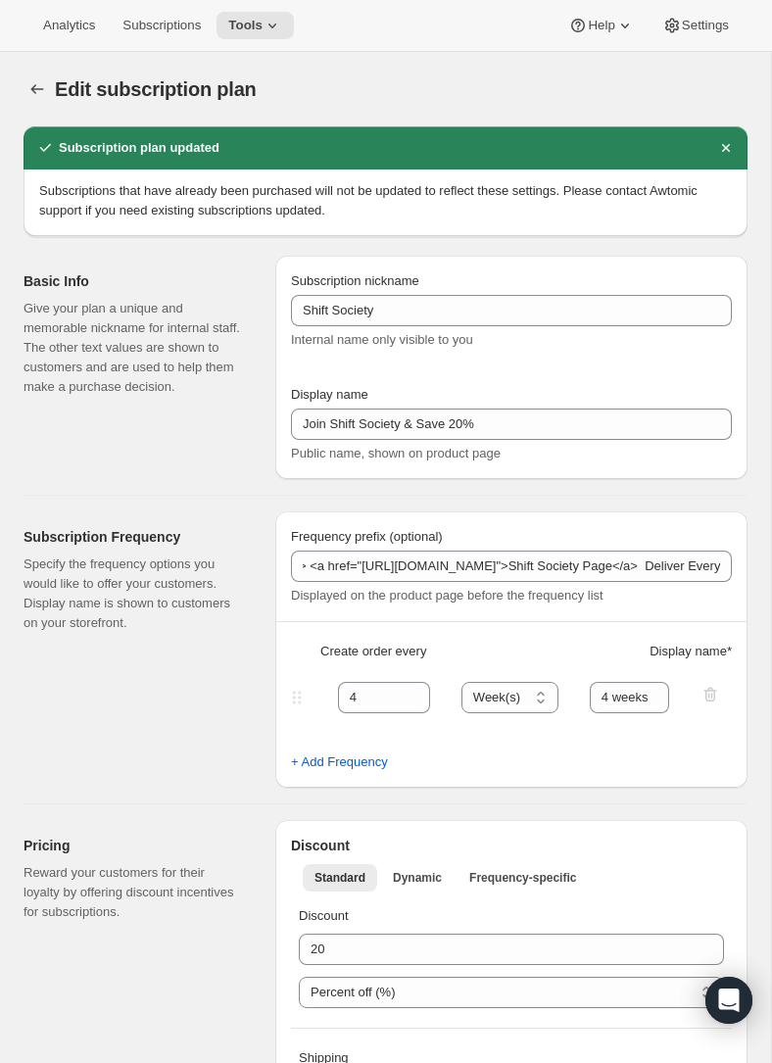
scroll to position [0, 0]
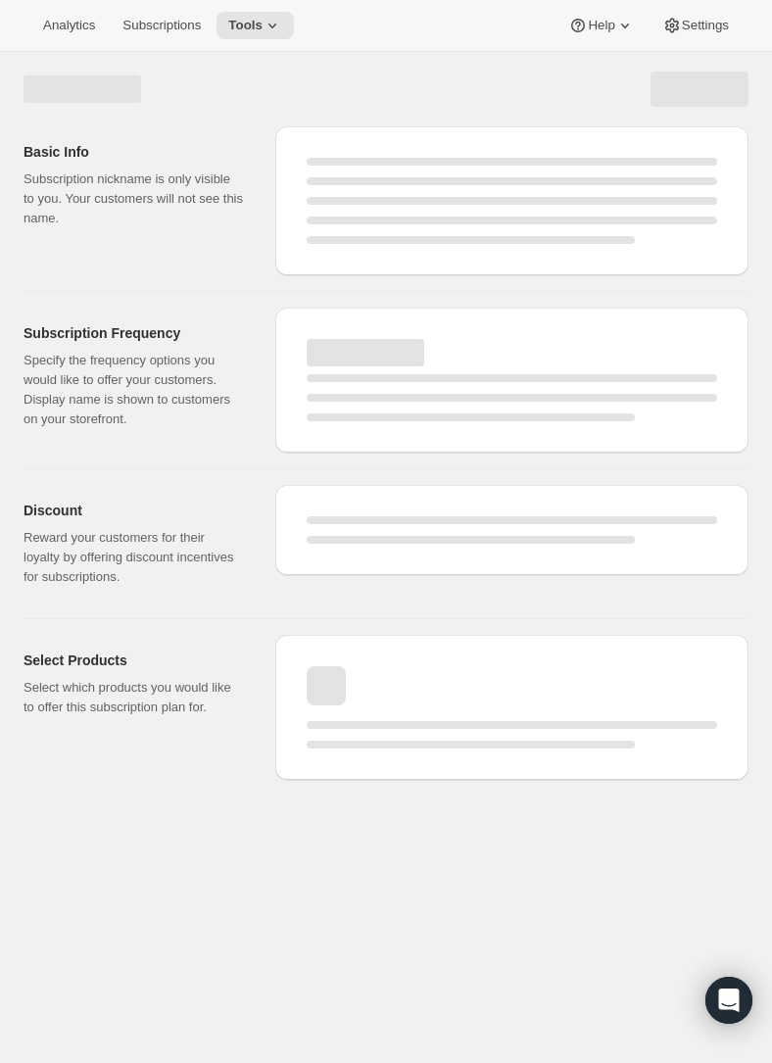
select select "WEEK"
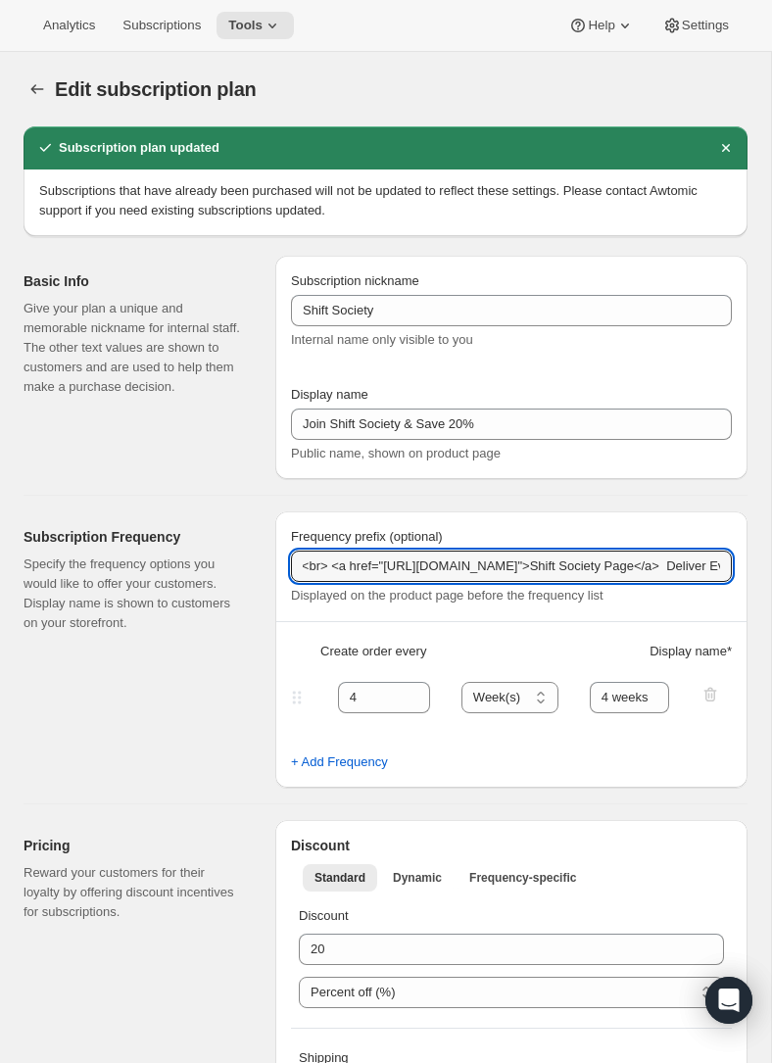
scroll to position [0, 909]
drag, startPoint x: 506, startPoint y: 561, endPoint x: 771, endPoint y: 562, distance: 264.5
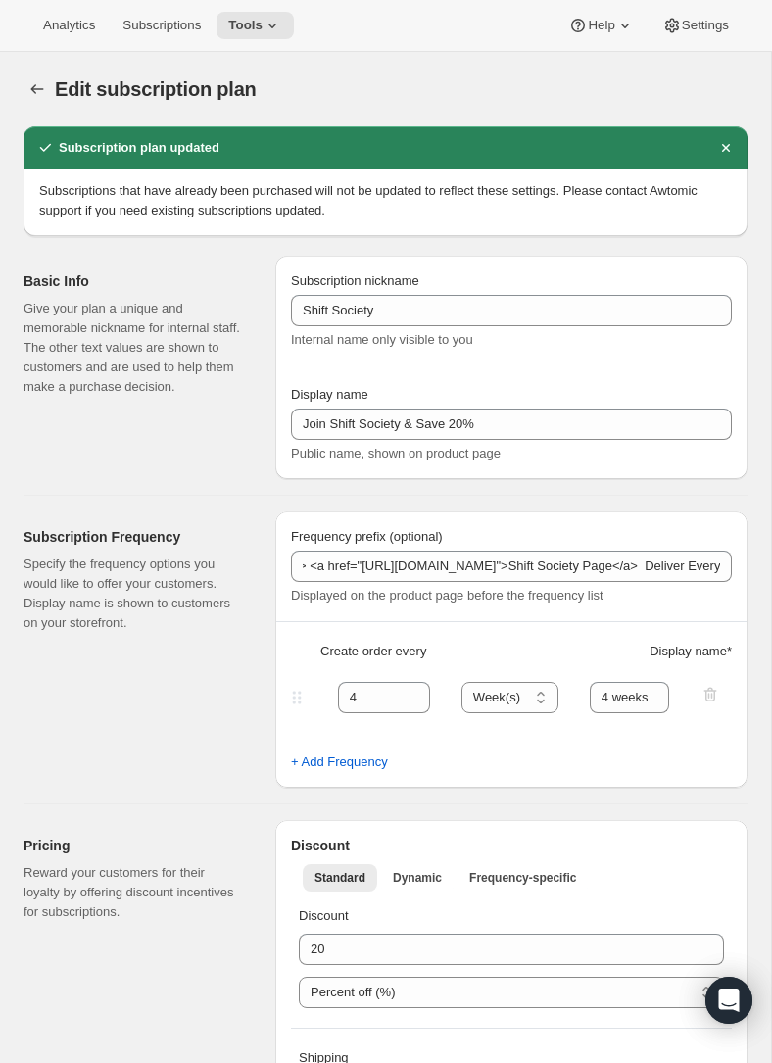
click at [588, 544] on div "Frequency prefix (optional)" at bounding box center [511, 537] width 441 height 20
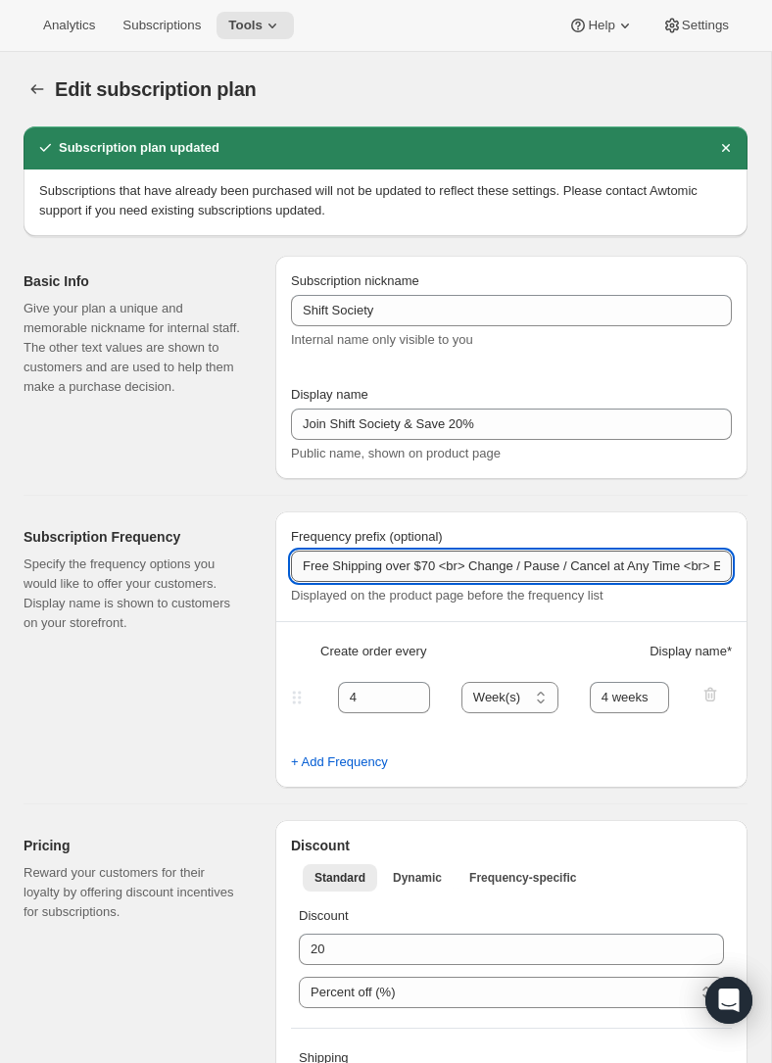
click at [591, 564] on input "Free Shipping over $70 <br> Change / Pause / Cancel at Any Time <br> Early Acce…" at bounding box center [511, 565] width 441 height 31
drag, startPoint x: 444, startPoint y: 568, endPoint x: 639, endPoint y: 574, distance: 195.0
click at [639, 574] on input "Free Shipping over $70 <br> Change / Pause / Cancel at Any Time <br> Early Acce…" at bounding box center [511, 565] width 441 height 31
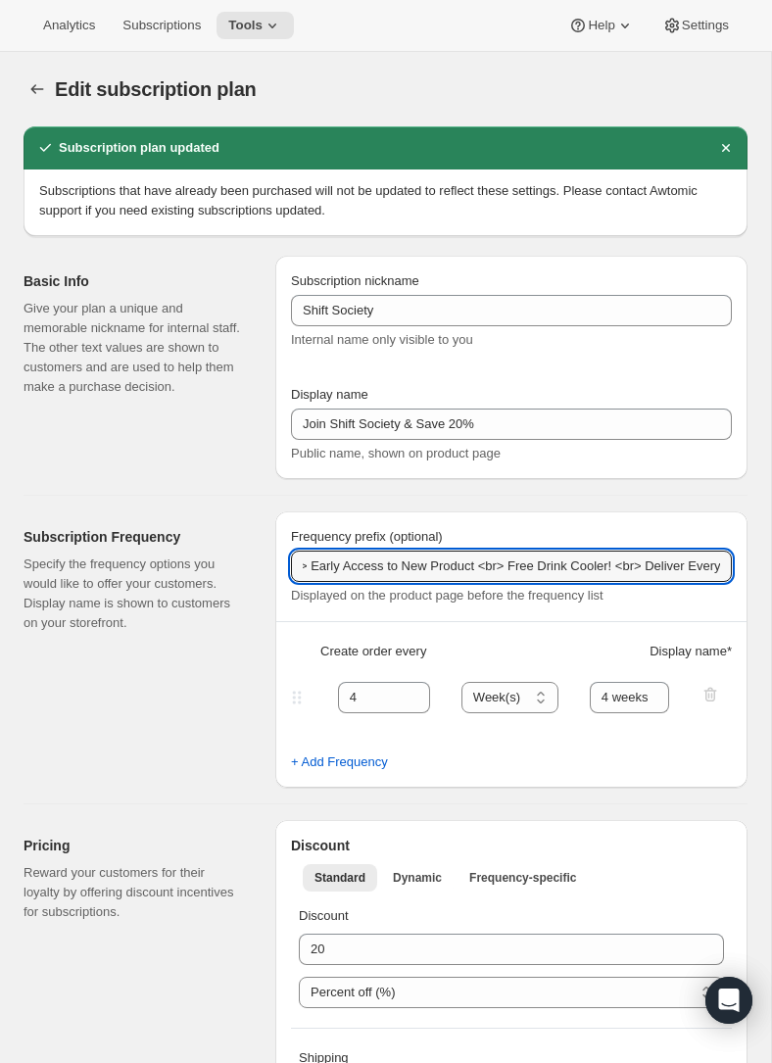
type input "Free Shipping over $70 <br> Change / Pause / Cancel at Any Time <br> Early Acce…"
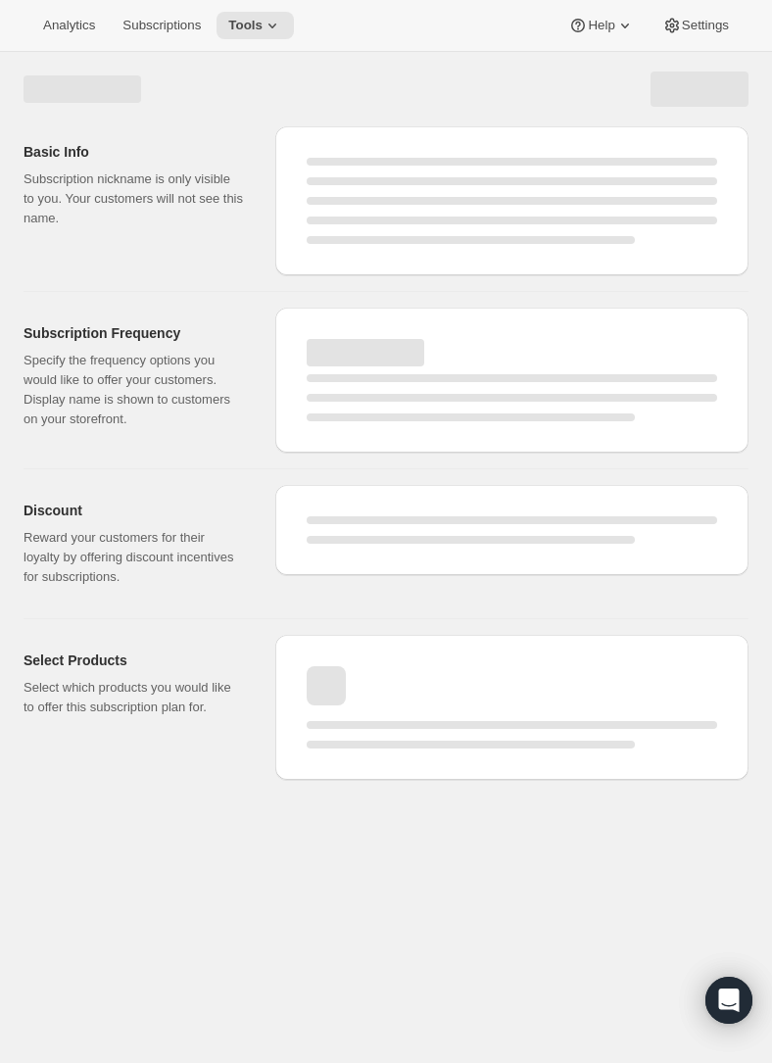
select select "WEEK"
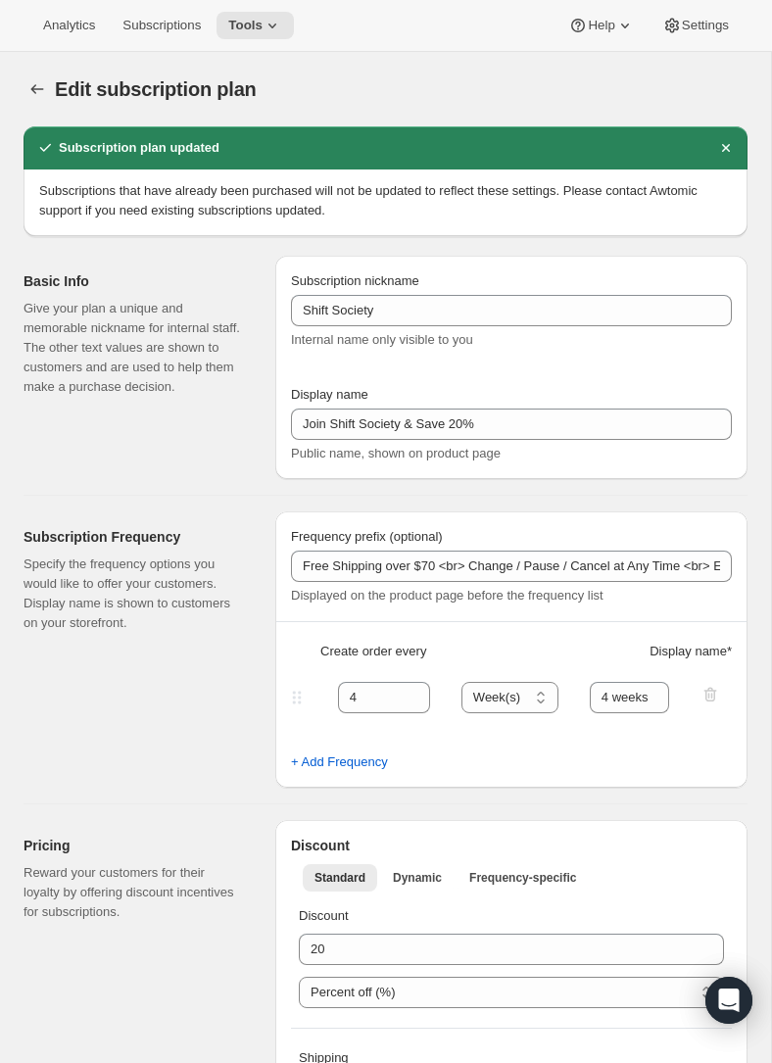
type input "Free Shipping over $70 <br> Change / Pause / Cancel at Any Time <br> Early Acce…"
